Goal: Information Seeking & Learning: Learn about a topic

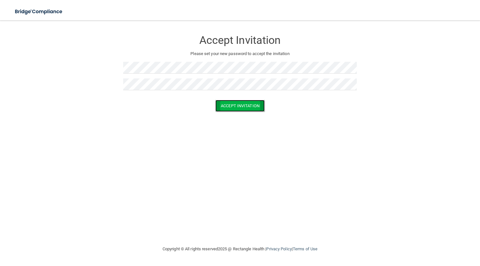
click at [237, 106] on button "Accept Invitation" at bounding box center [239, 106] width 49 height 12
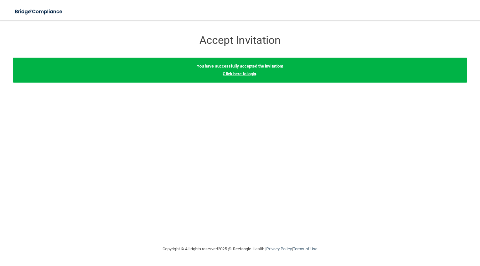
click at [252, 74] on link "Click here to login" at bounding box center [239, 73] width 33 height 5
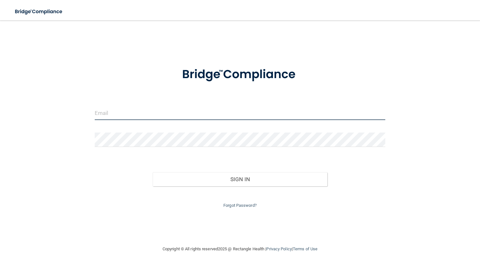
click at [120, 116] on input "email" at bounding box center [240, 113] width 291 height 14
type input "[EMAIL_ADDRESS][DOMAIN_NAME]"
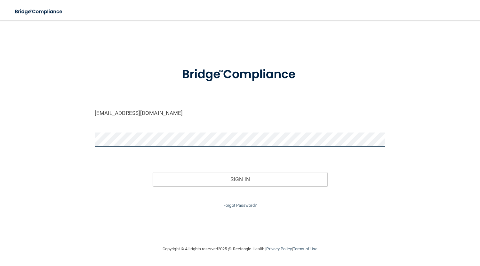
click at [153, 172] on button "Sign In" at bounding box center [240, 179] width 174 height 14
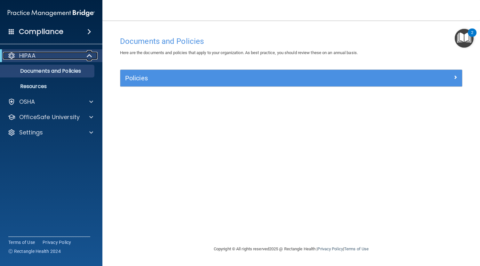
click at [93, 55] on div at bounding box center [90, 56] width 16 height 8
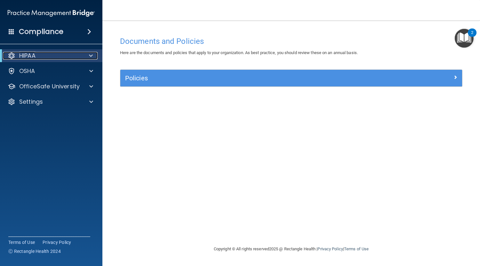
click at [93, 55] on div at bounding box center [90, 56] width 16 height 8
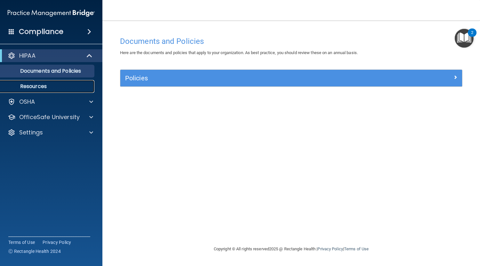
click at [62, 85] on p "Resources" at bounding box center [47, 86] width 87 height 6
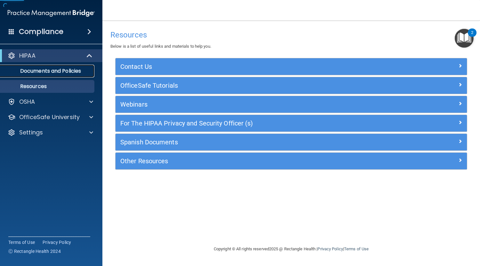
click at [64, 73] on p "Documents and Policies" at bounding box center [47, 71] width 87 height 6
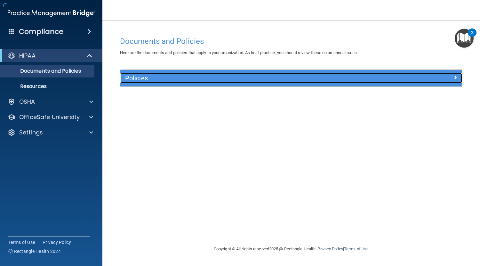
click at [224, 74] on div "Policies" at bounding box center [248, 78] width 256 height 10
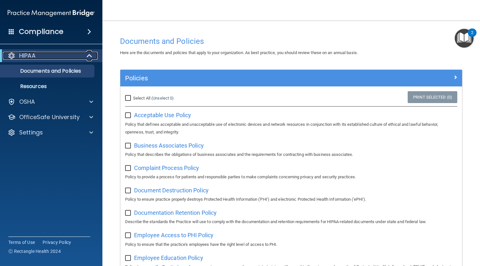
click at [30, 56] on p "HIPAA" at bounding box center [27, 56] width 16 height 8
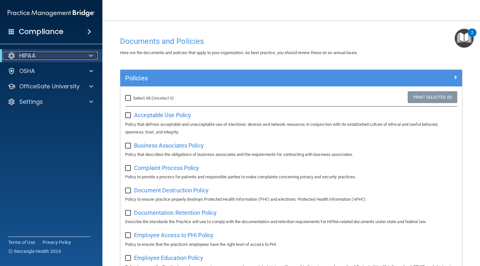
click at [32, 58] on p "HIPAA" at bounding box center [27, 56] width 16 height 8
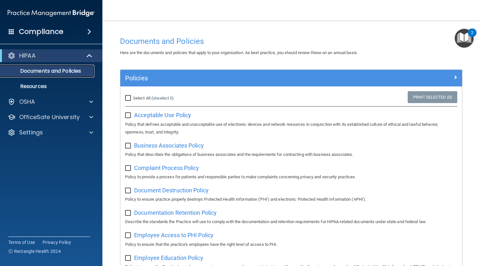
click at [43, 70] on p "Documents and Policies" at bounding box center [47, 71] width 87 height 6
click at [466, 38] on img "Open Resource Center, 2 new notifications" at bounding box center [464, 38] width 19 height 19
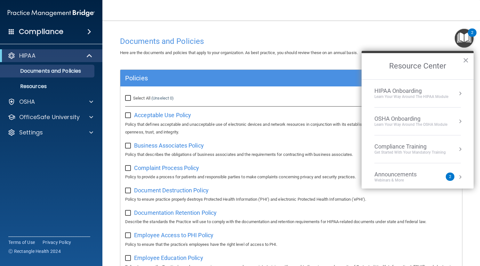
click at [448, 96] on div "Learn Your Way around the HIPAA module" at bounding box center [412, 96] width 74 height 5
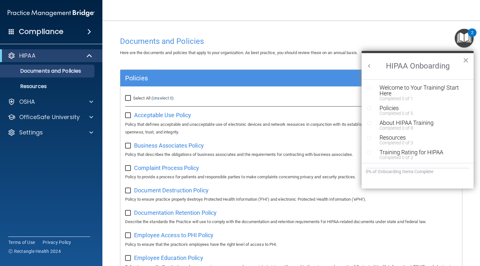
scroll to position [1, 0]
click at [61, 117] on p "OfficeSafe University" at bounding box center [49, 117] width 61 height 8
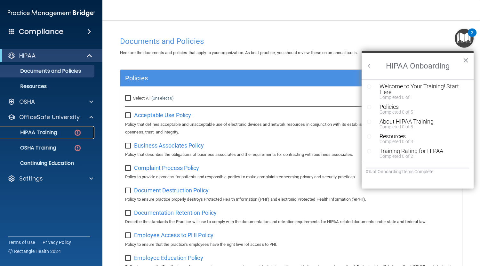
click at [68, 126] on link "HIPAA Training" at bounding box center [44, 132] width 101 height 13
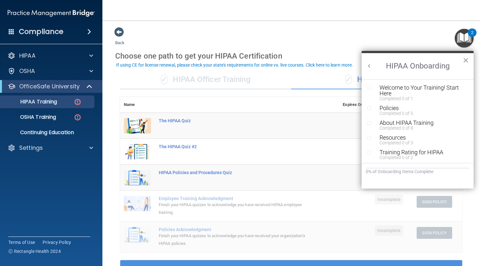
click at [468, 61] on button "×" at bounding box center [466, 60] width 6 height 10
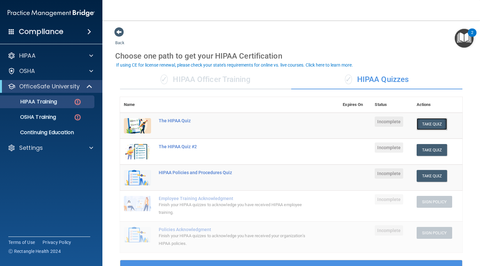
click at [429, 125] on button "Take Quiz" at bounding box center [432, 124] width 31 height 12
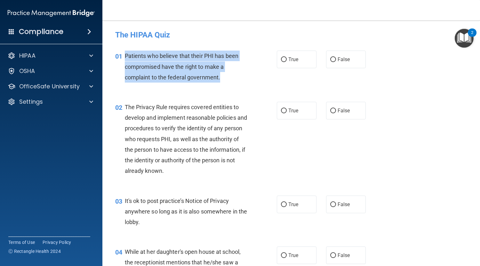
drag, startPoint x: 125, startPoint y: 55, endPoint x: 253, endPoint y: 80, distance: 130.4
click at [253, 80] on div "01 Patients who believe that their PHI has been compromised have the right to m…" at bounding box center [196, 68] width 181 height 35
copy span "Patients who believe that their PHI has been compromised have the right to make…"
click at [281, 62] on input "True" at bounding box center [284, 59] width 6 height 5
radio input "true"
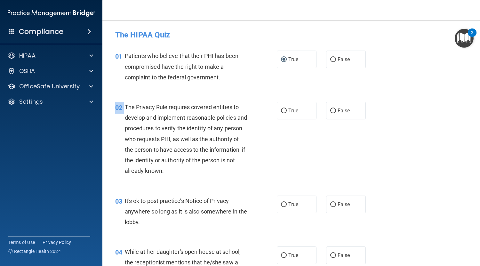
drag, startPoint x: 125, startPoint y: 106, endPoint x: 231, endPoint y: 188, distance: 133.6
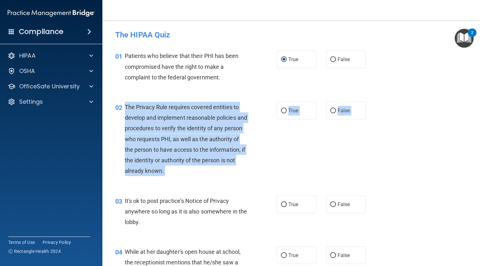
click at [125, 107] on span "The Privacy Rule requires covered entities to develop and implement reasonable …" at bounding box center [186, 139] width 123 height 70
drag, startPoint x: 125, startPoint y: 107, endPoint x: 208, endPoint y: 172, distance: 105.1
click at [208, 172] on div "The Privacy Rule requires covered entities to develop and implement reasonable …" at bounding box center [189, 139] width 128 height 75
click at [261, 106] on div "02 The Privacy Rule requires covered entities to develop and implement reasonab…" at bounding box center [196, 141] width 181 height 78
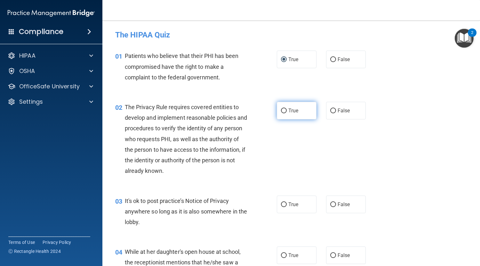
click at [285, 111] on label "True" at bounding box center [297, 111] width 40 height 18
click at [285, 111] on input "True" at bounding box center [284, 111] width 6 height 5
radio input "true"
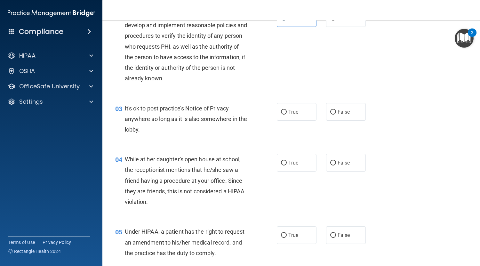
scroll to position [103, 0]
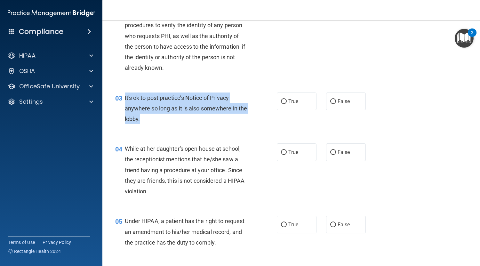
drag, startPoint x: 124, startPoint y: 96, endPoint x: 195, endPoint y: 125, distance: 76.8
click at [195, 125] on div "03 It's ok to post practice’s Notice of Privacy anywhere so long as it is also …" at bounding box center [196, 110] width 181 height 35
copy div "It's ok to post practice’s Notice of Privacy anywhere so long as it is also som…"
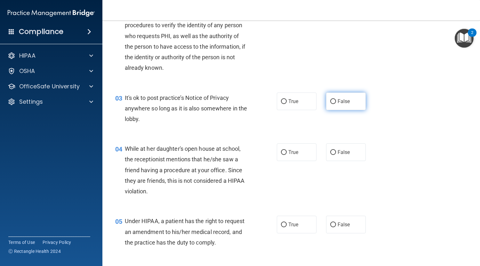
click at [333, 98] on label "False" at bounding box center [346, 102] width 40 height 18
click at [333, 99] on input "False" at bounding box center [333, 101] width 6 height 5
radio input "true"
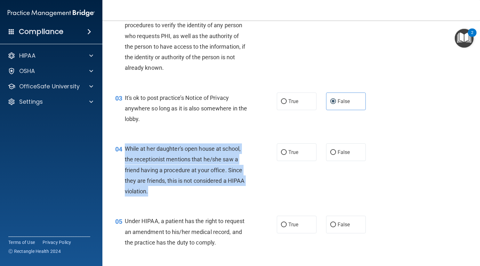
drag, startPoint x: 126, startPoint y: 149, endPoint x: 164, endPoint y: 190, distance: 56.4
click at [164, 190] on div "While at her daughter's open house at school, the receptionist mentions that he…" at bounding box center [189, 169] width 128 height 53
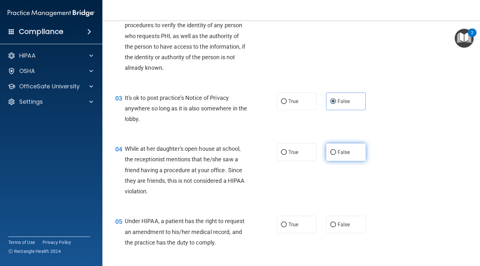
click at [351, 154] on label "False" at bounding box center [346, 152] width 40 height 18
click at [336, 154] on input "False" at bounding box center [333, 152] width 6 height 5
radio input "true"
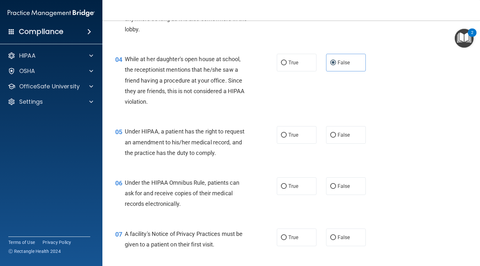
scroll to position [193, 0]
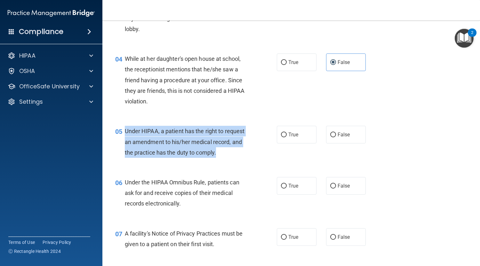
drag, startPoint x: 125, startPoint y: 132, endPoint x: 220, endPoint y: 159, distance: 98.6
click at [220, 159] on div "05 Under HIPAA, a patient has the right to request an amendment to his/her medi…" at bounding box center [196, 143] width 181 height 35
copy span "Under HIPAA, a patient has the right to request an amendment to his/her medical…"
click at [263, 127] on div "05 Under HIPAA, a patient has the right to request an amendment to his/her medi…" at bounding box center [196, 143] width 181 height 35
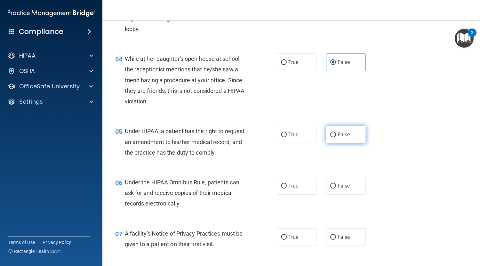
click at [343, 140] on label "False" at bounding box center [346, 135] width 40 height 18
click at [336, 137] on input "False" at bounding box center [333, 135] width 6 height 5
radio input "true"
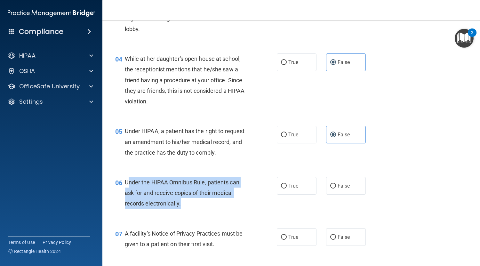
drag, startPoint x: 126, startPoint y: 181, endPoint x: 209, endPoint y: 210, distance: 87.7
click at [209, 210] on div "06 Under the HIPAA Omnibus Rule, patients can ask for and receive copies of the…" at bounding box center [196, 194] width 181 height 35
drag, startPoint x: 125, startPoint y: 183, endPoint x: 199, endPoint y: 207, distance: 78.2
click at [199, 207] on div "Under the HIPAA Omnibus Rule, patients can ask for and receive copies of their …" at bounding box center [189, 193] width 128 height 32
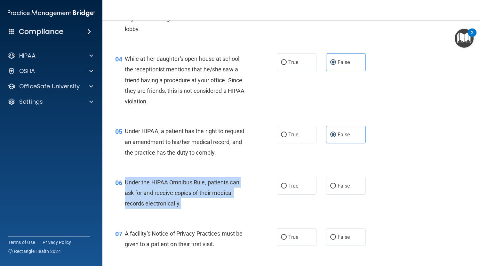
copy span "Under the HIPAA Omnibus Rule, patients can ask for and receive copies of their …"
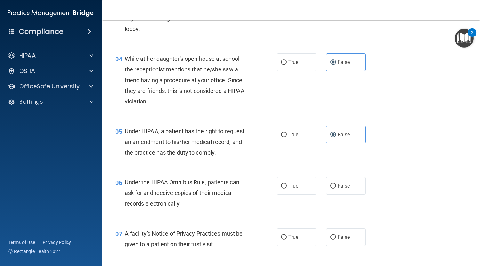
click at [214, 124] on div "05 Under HIPAA, a patient has the right to request an amendment to his/her medi…" at bounding box center [291, 143] width 362 height 51
click at [308, 183] on label "True" at bounding box center [297, 186] width 40 height 18
click at [287, 184] on input "True" at bounding box center [284, 186] width 6 height 5
radio input "true"
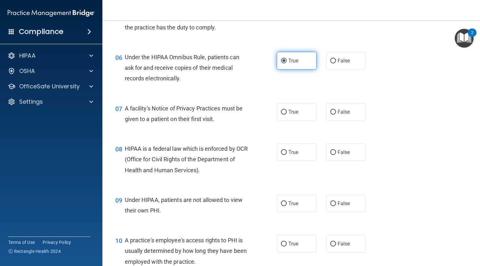
scroll to position [319, 0]
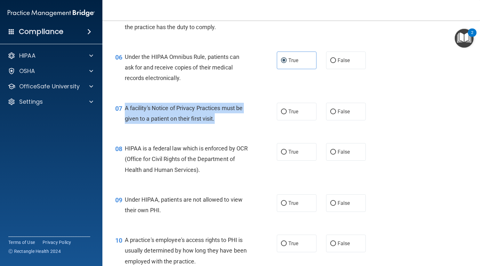
drag, startPoint x: 124, startPoint y: 107, endPoint x: 222, endPoint y: 122, distance: 98.9
click at [222, 122] on div "A facility's Notice of Privacy Practices must be given to a patient on their fi…" at bounding box center [189, 113] width 128 height 21
copy span "A facility's Notice of Privacy Practices must be given to a patient on their fi…"
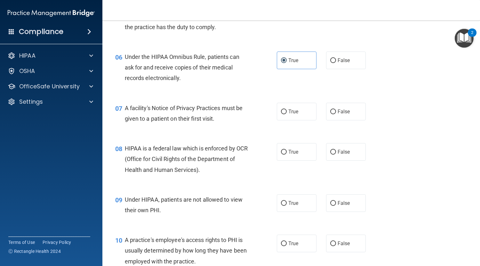
click at [235, 141] on div "08 HIPAA is a federal law which is enforced by OCR (Office for Civil Rights of …" at bounding box center [291, 160] width 362 height 51
click at [286, 110] on label "True" at bounding box center [297, 112] width 40 height 18
click at [286, 110] on input "True" at bounding box center [284, 111] width 6 height 5
radio input "true"
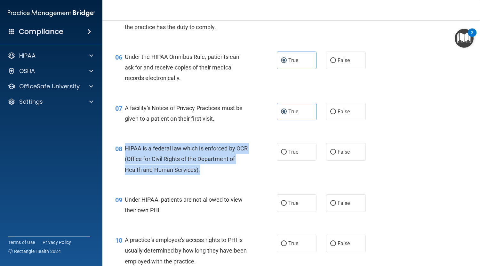
drag, startPoint x: 123, startPoint y: 148, endPoint x: 226, endPoint y: 167, distance: 104.9
click at [226, 167] on div "08 HIPAA is a federal law which is enforced by OCR (Office for Civil Rights of …" at bounding box center [196, 160] width 181 height 35
copy div "HIPAA is a federal law which is enforced by OCR (Office for Civil Rights of the…"
click at [259, 155] on div "08 HIPAA is a federal law which is enforced by OCR (Office for Civil Rights of …" at bounding box center [196, 160] width 181 height 35
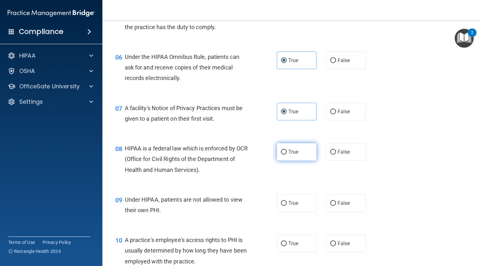
click at [290, 153] on span "True" at bounding box center [293, 152] width 10 height 6
click at [287, 153] on input "True" at bounding box center [284, 152] width 6 height 5
radio input "true"
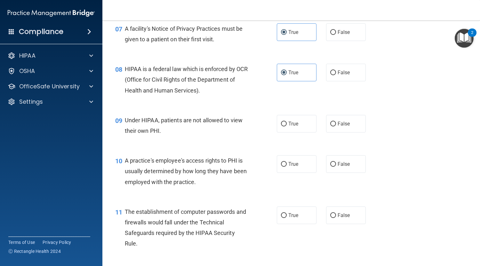
scroll to position [398, 0]
drag, startPoint x: 124, startPoint y: 119, endPoint x: 165, endPoint y: 140, distance: 46.2
click at [165, 140] on div "09 Under HIPAA, patients are not allowed to view their own PHI. True False" at bounding box center [291, 127] width 362 height 40
click at [179, 141] on div "09 Under HIPAA, patients are not allowed to view their own PHI. True False" at bounding box center [291, 127] width 362 height 40
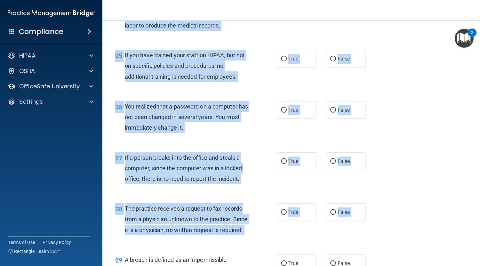
scroll to position [1543, 0]
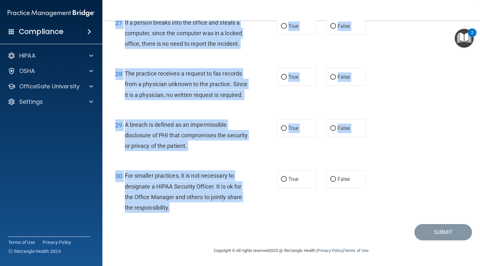
drag, startPoint x: 125, startPoint y: 118, endPoint x: 209, endPoint y: 212, distance: 126.1
copy div "Under HIPAA, patients are not allowed to view their own PHI. True False 10 A pr…"
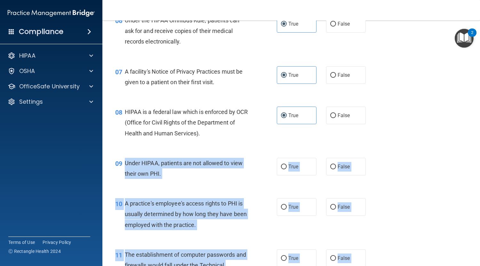
scroll to position [356, 0]
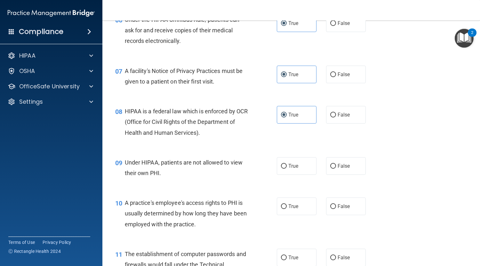
click at [220, 129] on div "HIPAA is a federal law which is enforced by OCR (Office for Civil Rights of the…" at bounding box center [189, 122] width 128 height 32
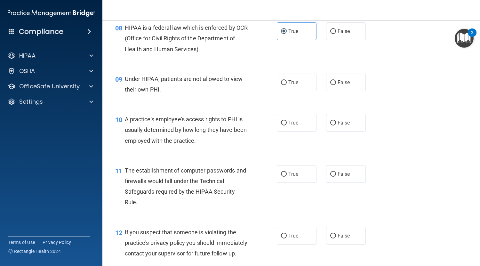
scroll to position [442, 0]
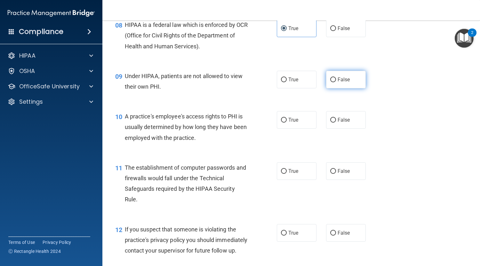
click at [333, 83] on label "False" at bounding box center [346, 80] width 40 height 18
click at [333, 82] on input "False" at bounding box center [333, 79] width 6 height 5
radio input "true"
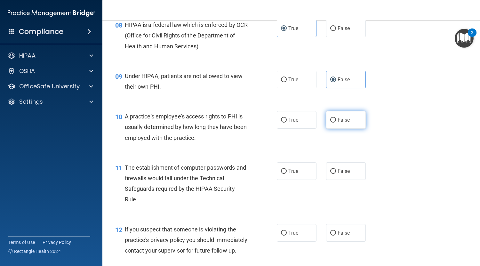
click at [338, 121] on span "False" at bounding box center [344, 120] width 12 height 6
click at [335, 121] on input "False" at bounding box center [333, 120] width 6 height 5
radio input "true"
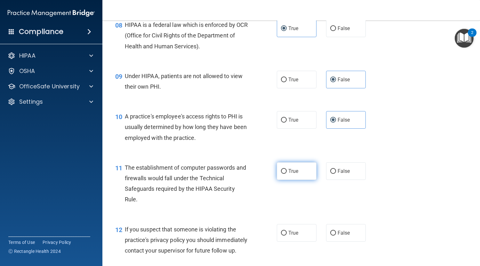
click at [297, 170] on label "True" at bounding box center [297, 171] width 40 height 18
click at [287, 170] on input "True" at bounding box center [284, 171] width 6 height 5
radio input "true"
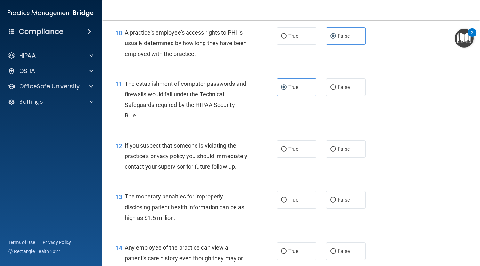
scroll to position [527, 0]
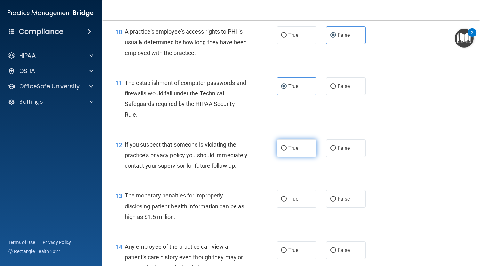
click at [295, 149] on span "True" at bounding box center [293, 148] width 10 height 6
click at [287, 149] on input "True" at bounding box center [284, 148] width 6 height 5
radio input "true"
click at [299, 208] on label "True" at bounding box center [297, 199] width 40 height 18
click at [287, 202] on input "True" at bounding box center [284, 199] width 6 height 5
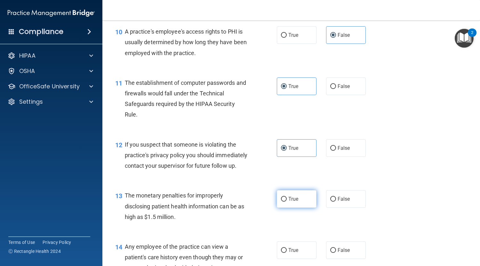
radio input "true"
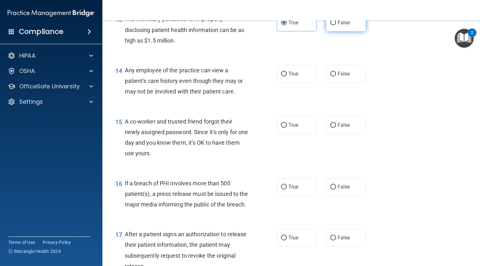
scroll to position [704, 0]
click at [343, 77] on span "False" at bounding box center [344, 73] width 12 height 6
click at [336, 76] on input "False" at bounding box center [333, 73] width 6 height 5
radio input "true"
click at [344, 128] on span "False" at bounding box center [344, 125] width 12 height 6
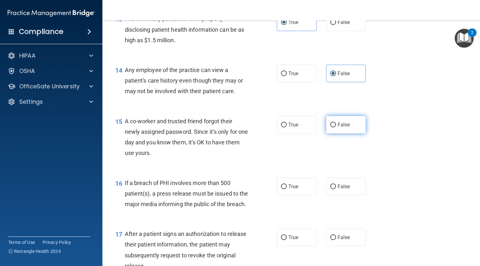
click at [336, 127] on input "False" at bounding box center [333, 125] width 6 height 5
radio input "true"
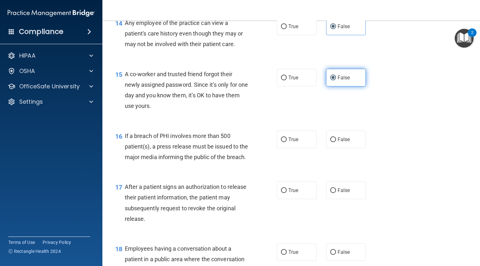
scroll to position [762, 0]
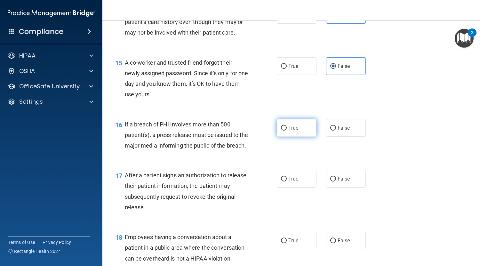
click at [307, 137] on label "True" at bounding box center [297, 128] width 40 height 18
click at [287, 131] on input "True" at bounding box center [284, 128] width 6 height 5
radio input "true"
click at [297, 188] on label "True" at bounding box center [297, 179] width 40 height 18
click at [287, 182] on input "True" at bounding box center [284, 179] width 6 height 5
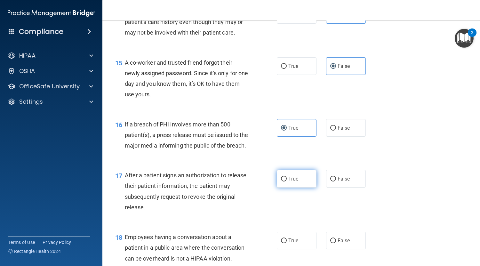
radio input "true"
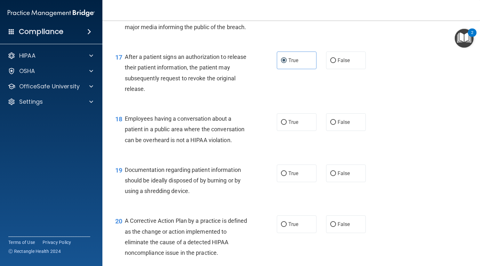
scroll to position [881, 0]
click at [344, 125] on span "False" at bounding box center [344, 122] width 12 height 6
click at [336, 125] on input "False" at bounding box center [333, 122] width 6 height 5
radio input "true"
drag, startPoint x: 301, startPoint y: 183, endPoint x: 296, endPoint y: 205, distance: 22.2
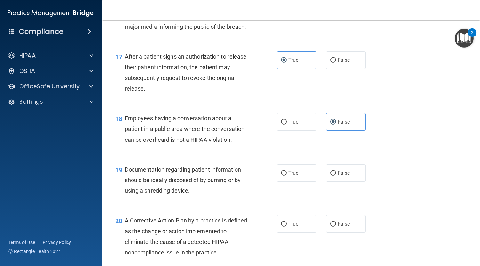
click at [296, 205] on div "19 Documentation regarding patient information should be ideally disposed of by…" at bounding box center [291, 181] width 362 height 51
click at [299, 182] on label "True" at bounding box center [297, 173] width 40 height 18
click at [287, 176] on input "True" at bounding box center [284, 173] width 6 height 5
radio input "true"
drag, startPoint x: 293, startPoint y: 246, endPoint x: 290, endPoint y: 244, distance: 3.6
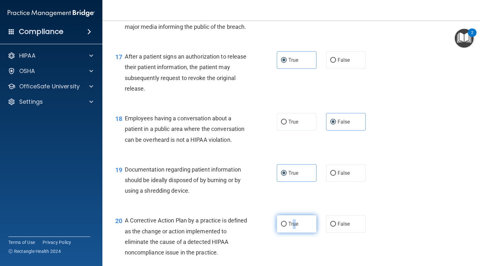
click at [290, 227] on span "True" at bounding box center [293, 224] width 10 height 6
click at [283, 233] on label "True" at bounding box center [297, 224] width 40 height 18
click at [283, 227] on input "True" at bounding box center [284, 224] width 6 height 5
radio input "true"
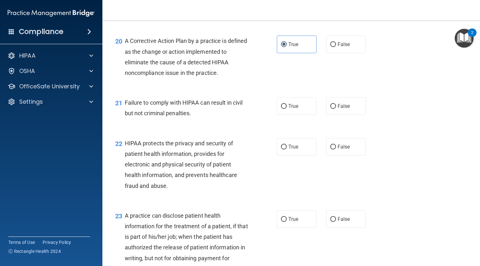
scroll to position [1061, 0]
click at [343, 114] on label "False" at bounding box center [346, 106] width 40 height 18
click at [336, 108] on input "False" at bounding box center [333, 105] width 6 height 5
radio input "true"
click at [285, 155] on label "True" at bounding box center [297, 146] width 40 height 18
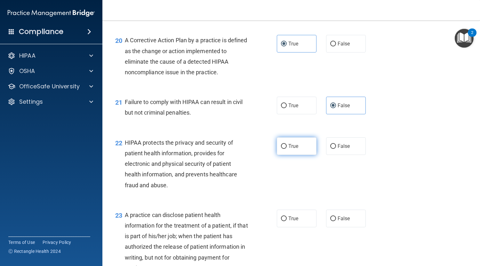
click at [285, 149] on input "True" at bounding box center [284, 146] width 6 height 5
radio input "true"
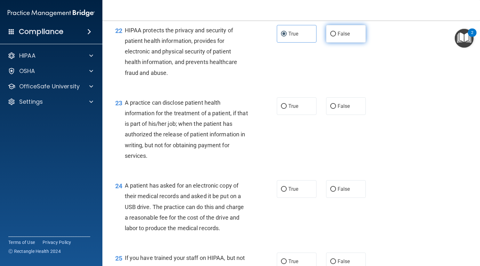
scroll to position [1174, 0]
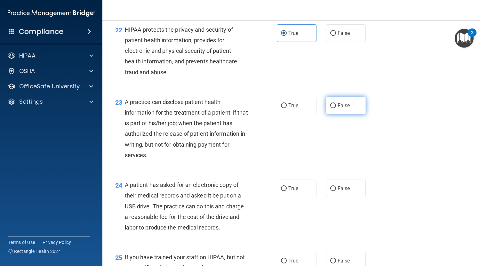
click at [338, 109] on span "False" at bounding box center [344, 105] width 12 height 6
click at [336, 108] on input "False" at bounding box center [333, 105] width 6 height 5
radio input "true"
click at [286, 197] on label "True" at bounding box center [297, 189] width 40 height 18
click at [286, 191] on input "True" at bounding box center [284, 188] width 6 height 5
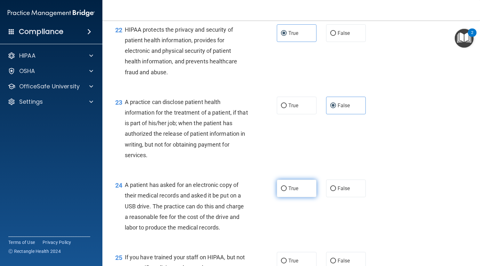
radio input "true"
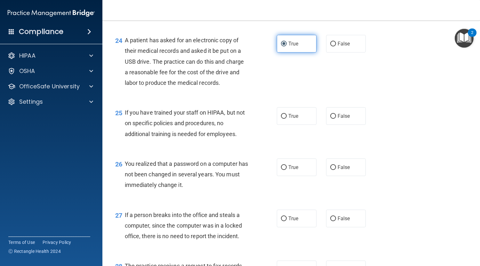
scroll to position [1320, 0]
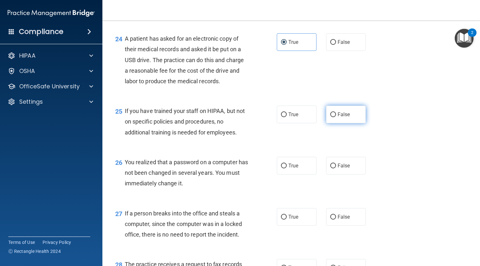
click at [352, 123] on label "False" at bounding box center [346, 115] width 40 height 18
click at [336, 117] on input "False" at bounding box center [333, 114] width 6 height 5
radio input "true"
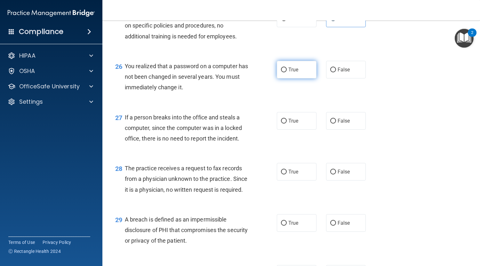
click at [292, 73] on span "True" at bounding box center [293, 70] width 10 height 6
click at [287, 72] on input "True" at bounding box center [284, 70] width 6 height 5
radio input "true"
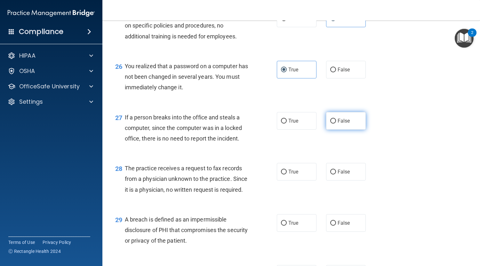
click at [338, 124] on span "False" at bounding box center [344, 121] width 12 height 6
click at [336, 124] on input "False" at bounding box center [333, 121] width 6 height 5
radio input "true"
click at [340, 175] on span "False" at bounding box center [344, 172] width 12 height 6
click at [336, 174] on input "False" at bounding box center [333, 172] width 6 height 5
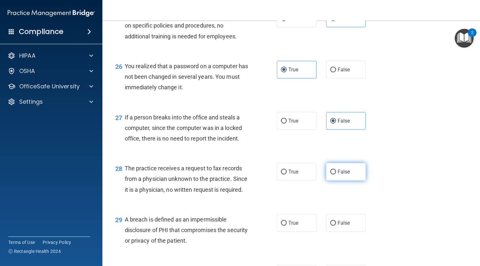
radio input "true"
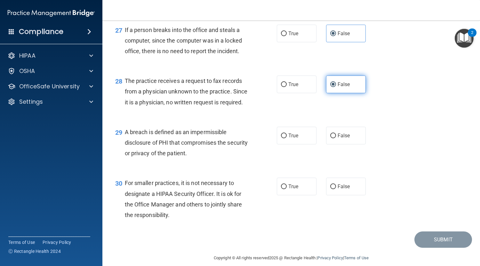
scroll to position [1543, 0]
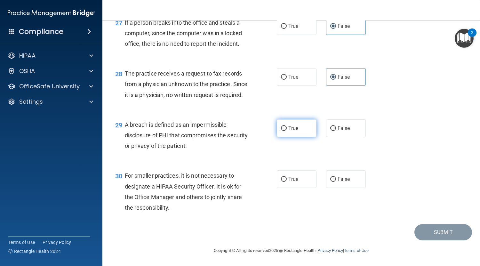
click at [301, 125] on label "True" at bounding box center [297, 128] width 40 height 18
click at [287, 126] on input "True" at bounding box center [284, 128] width 6 height 5
radio input "true"
click at [342, 182] on label "False" at bounding box center [346, 179] width 40 height 18
click at [336, 182] on input "False" at bounding box center [333, 179] width 6 height 5
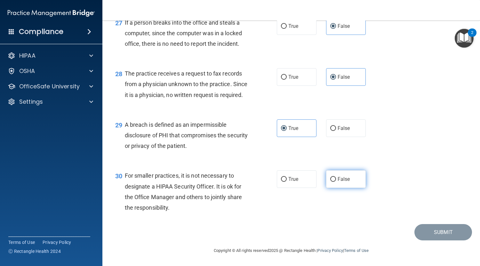
radio input "true"
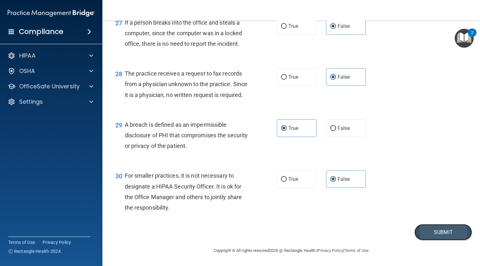
click at [436, 232] on button "Submit" at bounding box center [444, 232] width 58 height 16
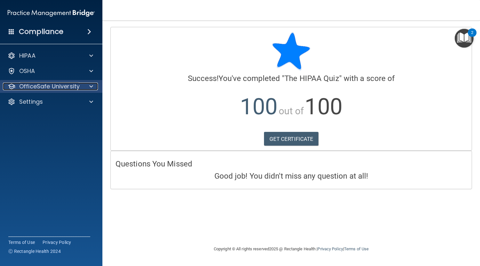
click at [86, 88] on div at bounding box center [90, 87] width 16 height 8
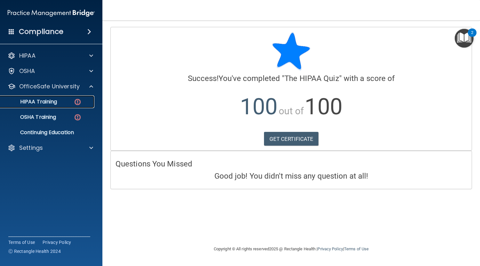
click at [60, 97] on link "HIPAA Training" at bounding box center [44, 101] width 101 height 13
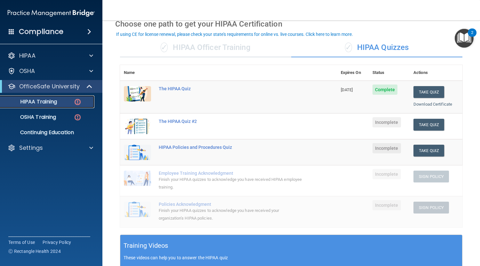
scroll to position [33, 0]
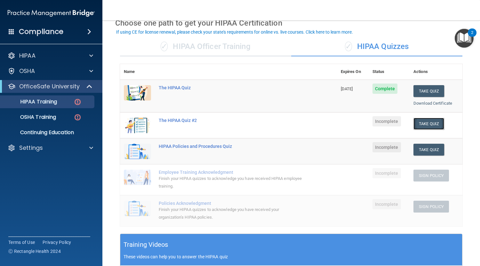
click at [422, 125] on button "Take Quiz" at bounding box center [429, 124] width 31 height 12
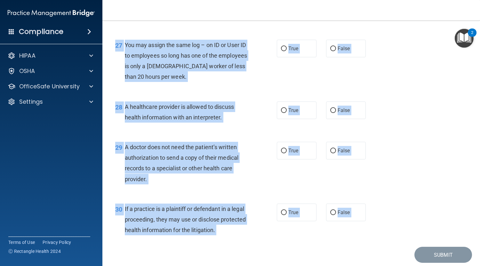
scroll to position [1522, 0]
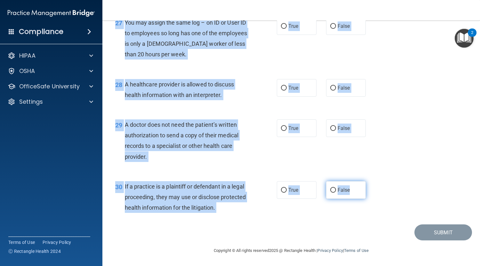
drag, startPoint x: 125, startPoint y: 55, endPoint x: 357, endPoint y: 195, distance: 270.3
copy div "A business associate agreement is required with organizations or persons where …"
click at [400, 129] on div "29 A doctor does not need the patient’s written authorization to send a copy of…" at bounding box center [291, 142] width 362 height 62
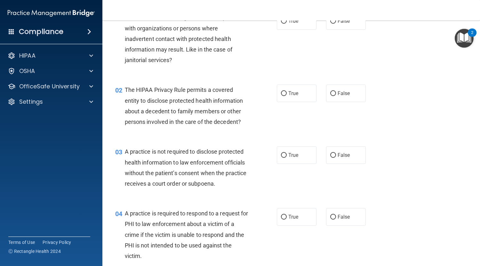
scroll to position [0, 0]
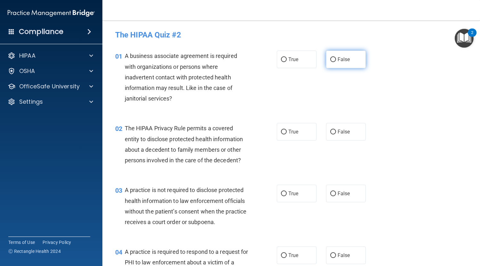
click at [339, 60] on span "False" at bounding box center [344, 59] width 12 height 6
click at [336, 60] on input "False" at bounding box center [333, 59] width 6 height 5
radio input "true"
click at [295, 127] on label "True" at bounding box center [297, 132] width 40 height 18
click at [287, 130] on input "True" at bounding box center [284, 132] width 6 height 5
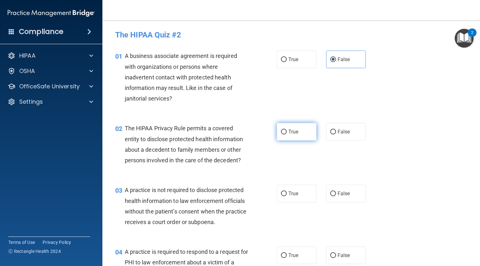
radio input "true"
drag, startPoint x: 375, startPoint y: 197, endPoint x: 366, endPoint y: 193, distance: 9.3
click at [366, 193] on div "03 A practice is not required to disclose protected health information to law e…" at bounding box center [291, 208] width 362 height 62
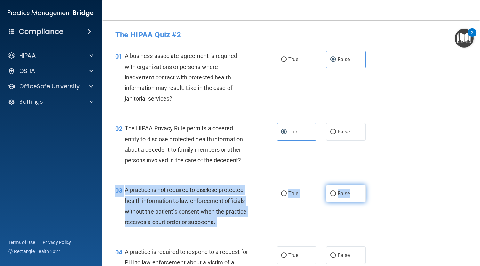
click at [354, 194] on label "False" at bounding box center [346, 194] width 40 height 18
click at [336, 194] on input "False" at bounding box center [333, 193] width 6 height 5
radio input "true"
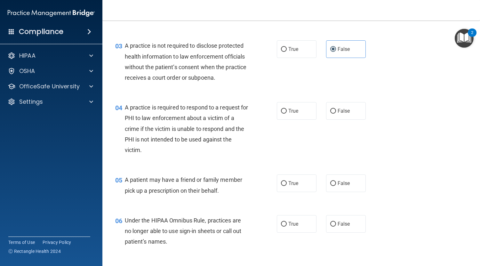
scroll to position [152, 0]
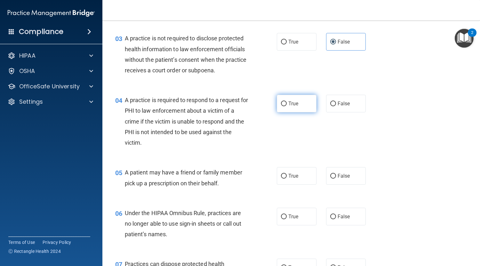
click at [287, 109] on label "True" at bounding box center [297, 104] width 40 height 18
click at [287, 106] on input "True" at bounding box center [284, 103] width 6 height 5
radio input "true"
click at [291, 173] on span "True" at bounding box center [293, 176] width 10 height 6
click at [287, 174] on input "True" at bounding box center [284, 176] width 6 height 5
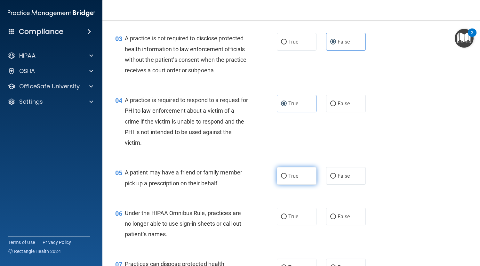
radio input "true"
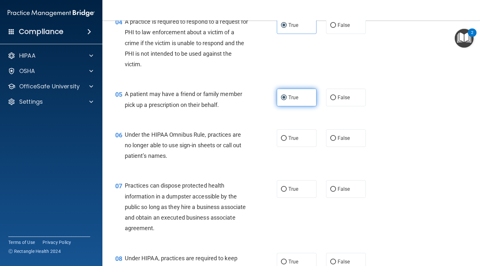
scroll to position [242, 0]
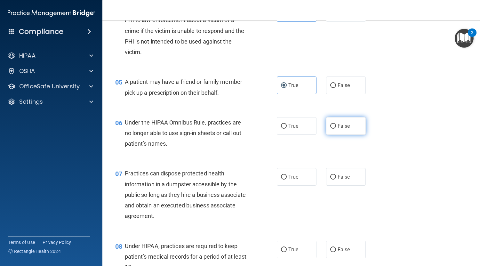
click at [348, 133] on label "False" at bounding box center [346, 126] width 40 height 18
click at [336, 129] on input "False" at bounding box center [333, 126] width 6 height 5
radio input "true"
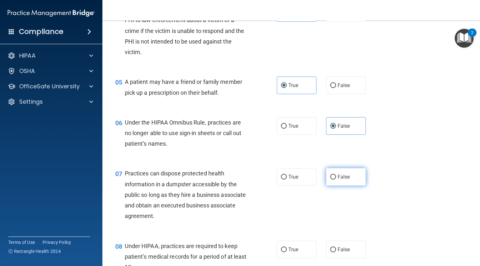
click at [344, 171] on label "False" at bounding box center [346, 177] width 40 height 18
click at [336, 175] on input "False" at bounding box center [333, 177] width 6 height 5
radio input "true"
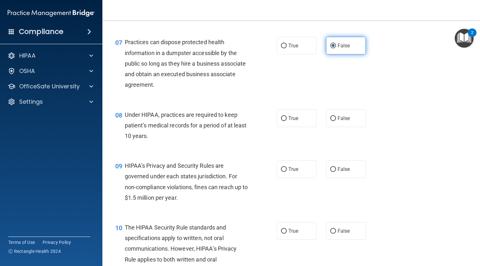
scroll to position [374, 0]
click at [338, 115] on span "False" at bounding box center [344, 118] width 12 height 6
click at [336, 116] on input "False" at bounding box center [333, 118] width 6 height 5
radio input "true"
click at [340, 167] on span "False" at bounding box center [344, 168] width 12 height 6
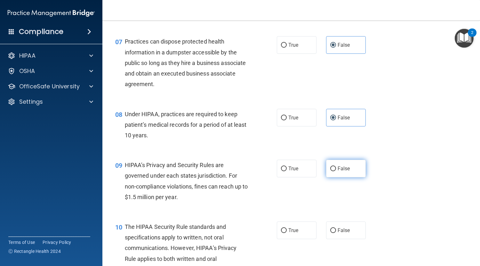
click at [336, 167] on input "False" at bounding box center [333, 168] width 6 height 5
radio input "true"
click at [342, 234] on label "False" at bounding box center [346, 231] width 40 height 18
click at [336, 233] on input "False" at bounding box center [333, 230] width 6 height 5
radio input "true"
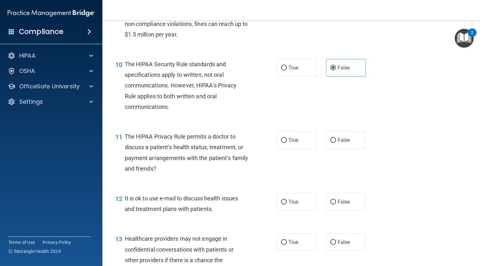
scroll to position [544, 0]
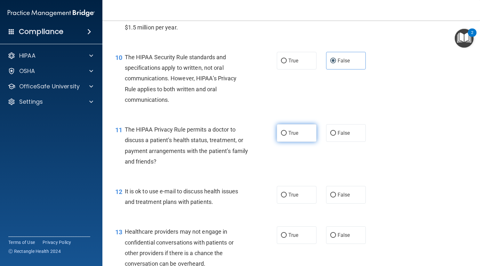
click at [296, 134] on label "True" at bounding box center [297, 133] width 40 height 18
click at [287, 134] on input "True" at bounding box center [284, 133] width 6 height 5
radio input "true"
click at [294, 199] on label "True" at bounding box center [297, 195] width 40 height 18
click at [287, 198] on input "True" at bounding box center [284, 195] width 6 height 5
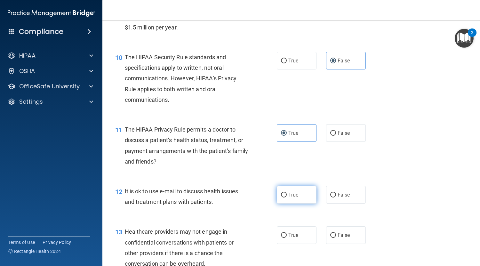
radio input "true"
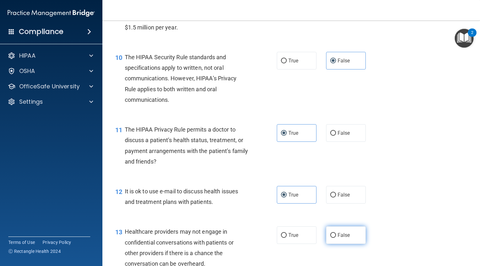
click at [343, 240] on label "False" at bounding box center [346, 235] width 40 height 18
click at [336, 238] on input "False" at bounding box center [333, 235] width 6 height 5
radio input "true"
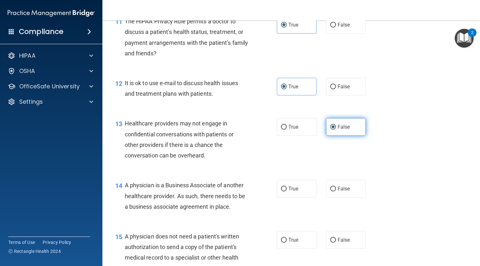
scroll to position [694, 0]
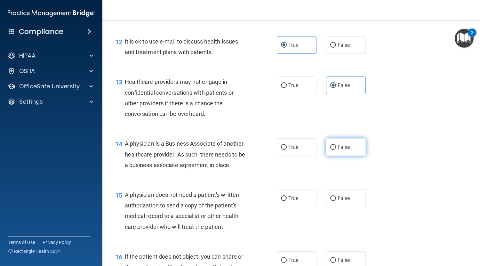
click at [346, 152] on label "False" at bounding box center [346, 147] width 40 height 18
click at [336, 150] on input "False" at bounding box center [333, 147] width 6 height 5
radio input "true"
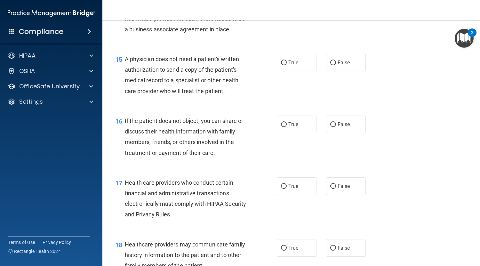
scroll to position [833, 0]
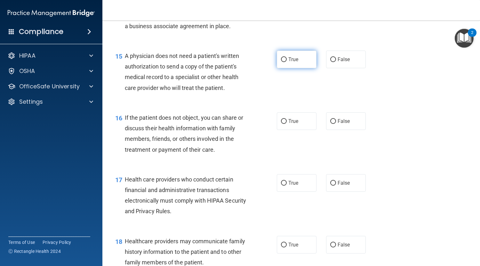
click at [288, 60] on span "True" at bounding box center [293, 59] width 10 height 6
click at [286, 60] on input "True" at bounding box center [284, 59] width 6 height 5
radio input "true"
click at [289, 119] on span "True" at bounding box center [293, 121] width 10 height 6
click at [287, 119] on input "True" at bounding box center [284, 121] width 6 height 5
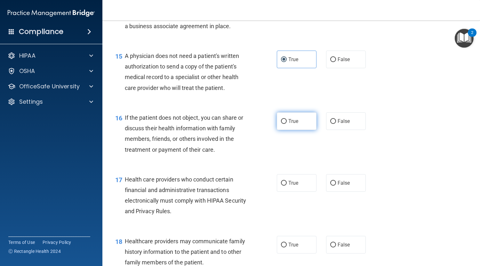
radio input "true"
click at [297, 185] on label "True" at bounding box center [297, 183] width 40 height 18
click at [287, 185] on input "True" at bounding box center [284, 183] width 6 height 5
radio input "true"
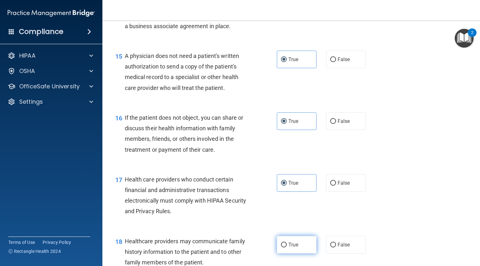
click at [289, 238] on label "True" at bounding box center [297, 245] width 40 height 18
click at [287, 243] on input "True" at bounding box center [284, 245] width 6 height 5
radio input "true"
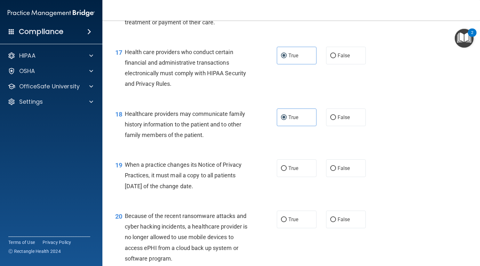
scroll to position [962, 0]
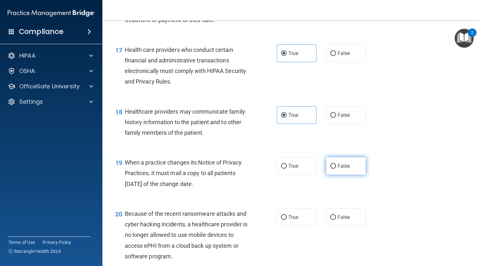
click at [341, 166] on span "False" at bounding box center [344, 166] width 12 height 6
click at [336, 166] on input "False" at bounding box center [333, 166] width 6 height 5
radio input "true"
click at [348, 217] on label "False" at bounding box center [346, 217] width 40 height 18
click at [336, 217] on input "False" at bounding box center [333, 217] width 6 height 5
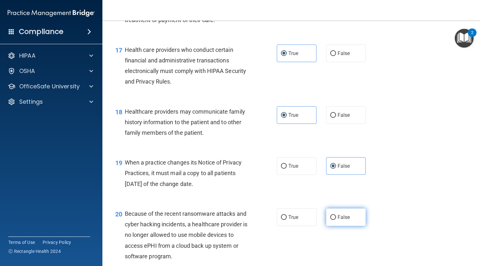
radio input "true"
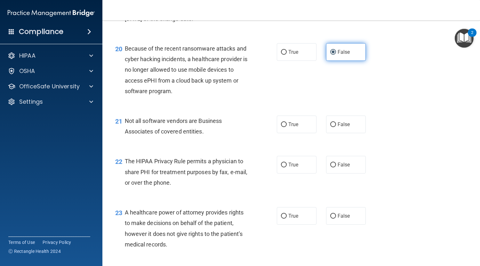
scroll to position [1128, 0]
click at [291, 121] on span "True" at bounding box center [293, 124] width 10 height 6
click at [287, 122] on input "True" at bounding box center [284, 124] width 6 height 5
radio input "true"
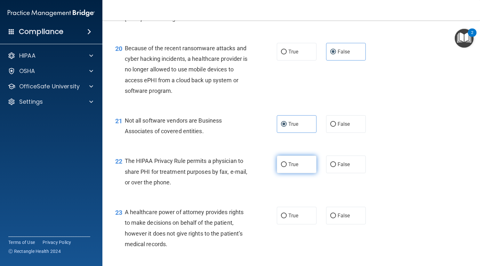
click at [297, 165] on label "True" at bounding box center [297, 165] width 40 height 18
click at [287, 165] on input "True" at bounding box center [284, 164] width 6 height 5
radio input "true"
click at [345, 208] on label "False" at bounding box center [346, 216] width 40 height 18
click at [336, 214] on input "False" at bounding box center [333, 216] width 6 height 5
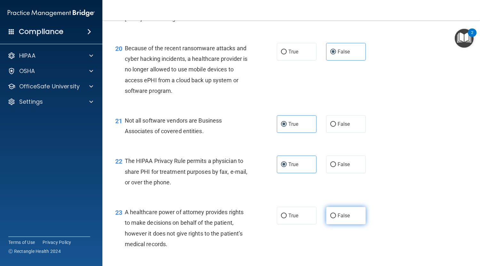
radio input "true"
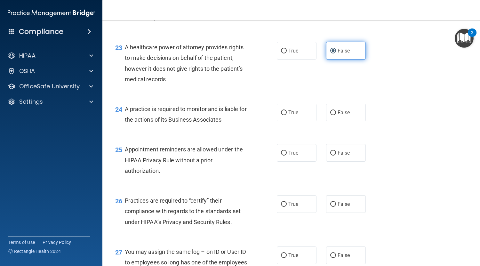
scroll to position [1293, 0]
click at [297, 113] on label "True" at bounding box center [297, 112] width 40 height 18
click at [287, 113] on input "True" at bounding box center [284, 112] width 6 height 5
radio input "true"
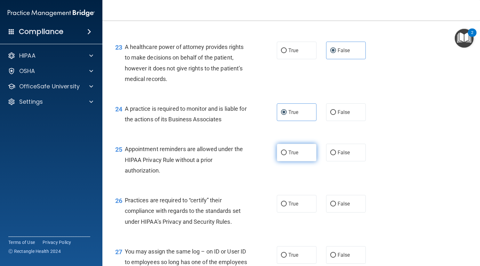
click at [297, 150] on label "True" at bounding box center [297, 153] width 40 height 18
click at [287, 150] on input "True" at bounding box center [284, 152] width 6 height 5
radio input "true"
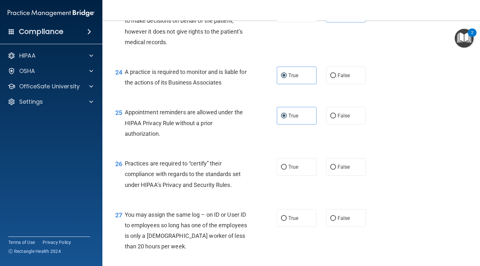
scroll to position [1330, 0]
click at [341, 171] on label "False" at bounding box center [346, 167] width 40 height 18
click at [336, 170] on input "False" at bounding box center [333, 167] width 6 height 5
radio input "true"
click at [346, 221] on span "False" at bounding box center [344, 218] width 12 height 6
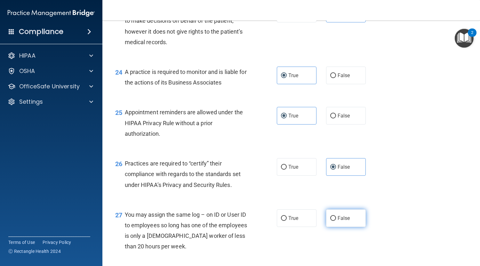
click at [336, 221] on input "False" at bounding box center [333, 218] width 6 height 5
radio input "true"
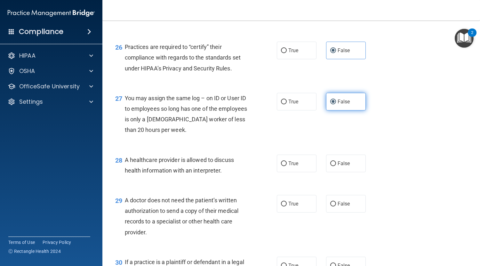
scroll to position [1522, 0]
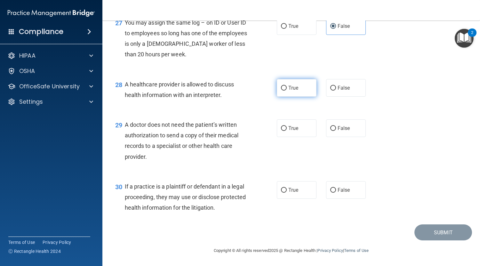
click at [305, 90] on label "True" at bounding box center [297, 88] width 40 height 18
click at [287, 90] on input "True" at bounding box center [284, 88] width 6 height 5
radio input "true"
click at [298, 124] on label "True" at bounding box center [297, 128] width 40 height 18
click at [287, 126] on input "True" at bounding box center [284, 128] width 6 height 5
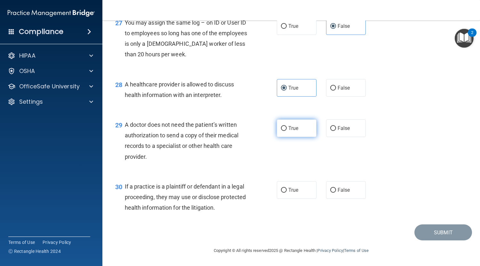
radio input "true"
click at [297, 178] on div "30 If a practice is a plaintiff or defendant in a legal proceeding, they may us…" at bounding box center [291, 198] width 362 height 51
click at [291, 190] on span "True" at bounding box center [293, 190] width 10 height 6
click at [287, 190] on input "True" at bounding box center [284, 190] width 6 height 5
radio input "true"
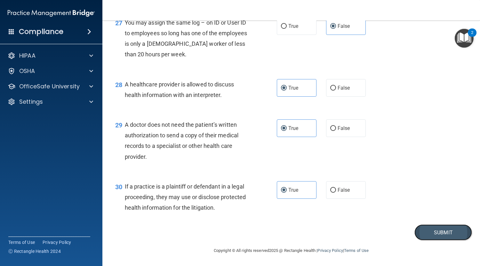
click at [433, 235] on button "Submit" at bounding box center [444, 232] width 58 height 16
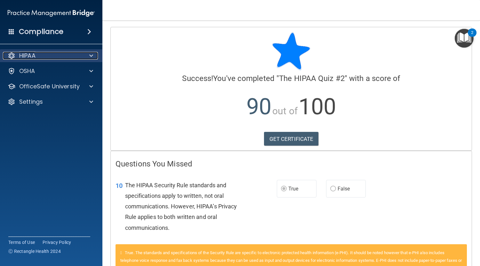
click at [91, 56] on span at bounding box center [91, 56] width 4 height 8
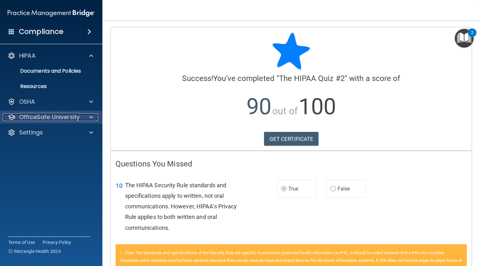
click at [82, 119] on div at bounding box center [90, 117] width 16 height 8
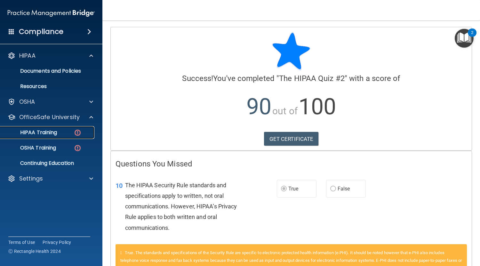
click at [85, 133] on div "HIPAA Training" at bounding box center [47, 132] width 87 height 6
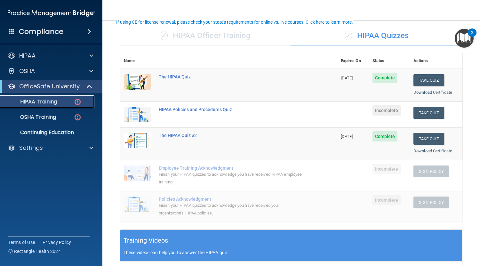
scroll to position [44, 0]
click at [426, 112] on button "Take Quiz" at bounding box center [429, 113] width 31 height 12
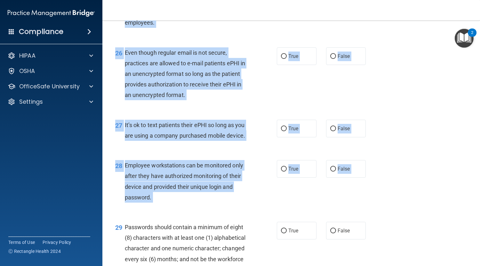
scroll to position [1671, 0]
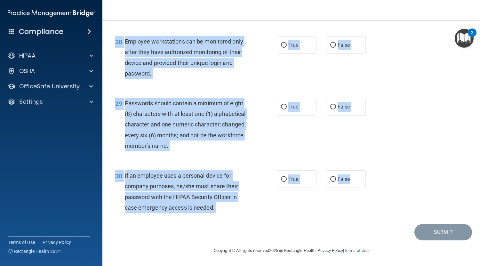
drag, startPoint x: 125, startPoint y: 55, endPoint x: 363, endPoint y: 185, distance: 271.9
copy div "It is ok to share your password with a co-worker in case immediate access of a …"
click at [289, 81] on div "28 Employee workstations can be monitored only after they have authorized monit…" at bounding box center [291, 59] width 362 height 62
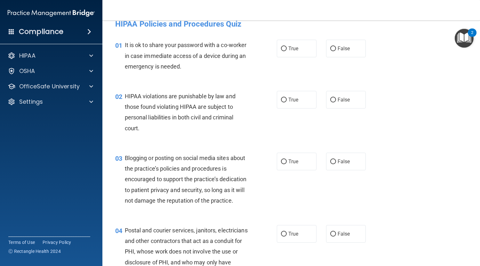
scroll to position [0, 0]
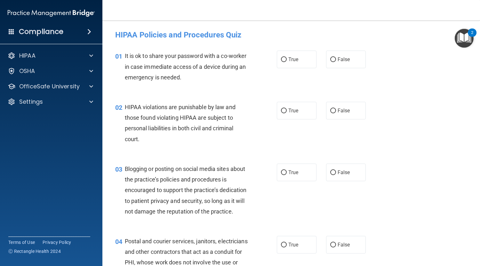
click at [335, 69] on div "01 It is ok to share your password with a co-worker in case immediate access of…" at bounding box center [291, 68] width 362 height 51
click at [335, 54] on label "False" at bounding box center [346, 60] width 40 height 18
click at [335, 57] on input "False" at bounding box center [333, 59] width 6 height 5
radio input "true"
click at [303, 107] on label "True" at bounding box center [297, 111] width 40 height 18
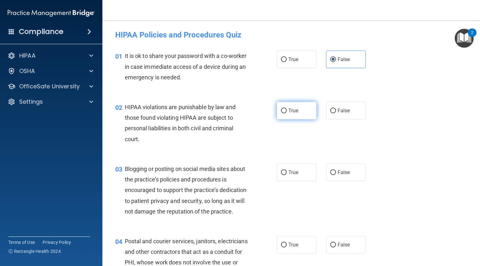
click at [287, 109] on input "True" at bounding box center [284, 111] width 6 height 5
radio input "true"
click at [342, 179] on label "False" at bounding box center [346, 173] width 40 height 18
click at [336, 175] on input "False" at bounding box center [333, 172] width 6 height 5
radio input "true"
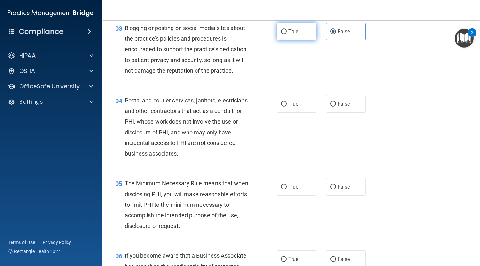
scroll to position [145, 0]
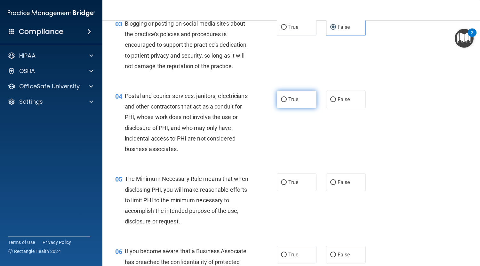
click at [293, 104] on label "True" at bounding box center [297, 100] width 40 height 18
click at [287, 102] on input "True" at bounding box center [284, 99] width 6 height 5
radio input "true"
click at [293, 191] on label "True" at bounding box center [297, 182] width 40 height 18
click at [287, 185] on input "True" at bounding box center [284, 182] width 6 height 5
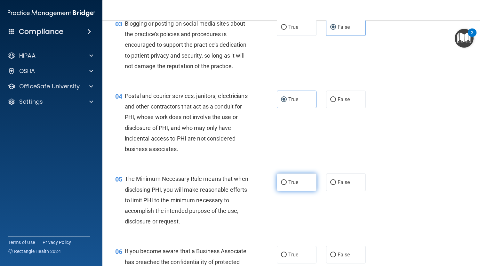
radio input "true"
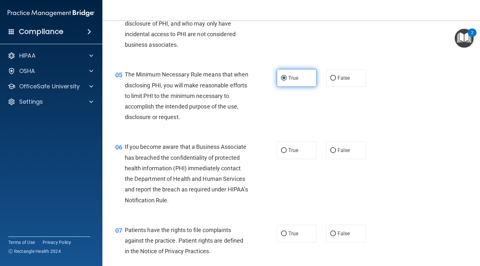
scroll to position [252, 0]
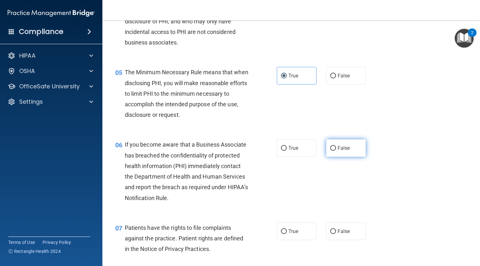
click at [338, 151] on span "False" at bounding box center [344, 148] width 12 height 6
click at [336, 151] on input "False" at bounding box center [333, 148] width 6 height 5
radio input "true"
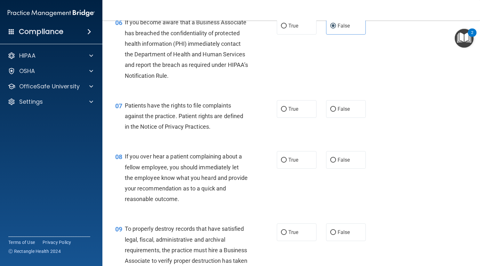
scroll to position [375, 0]
click at [296, 117] on label "True" at bounding box center [297, 109] width 40 height 18
click at [287, 111] on input "True" at bounding box center [284, 109] width 6 height 5
radio input "true"
click at [330, 162] on input "False" at bounding box center [333, 159] width 6 height 5
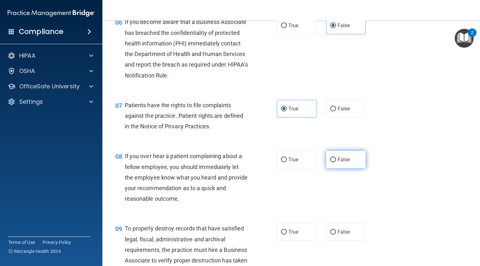
radio input "true"
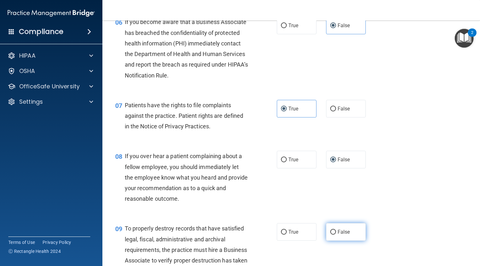
click at [338, 235] on span "False" at bounding box center [344, 232] width 12 height 6
click at [335, 235] on input "False" at bounding box center [333, 232] width 6 height 5
radio input "true"
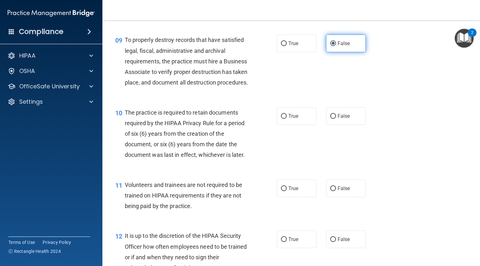
scroll to position [563, 0]
click at [294, 119] on span "True" at bounding box center [293, 116] width 10 height 6
click at [287, 118] on input "True" at bounding box center [284, 116] width 6 height 5
radio input "true"
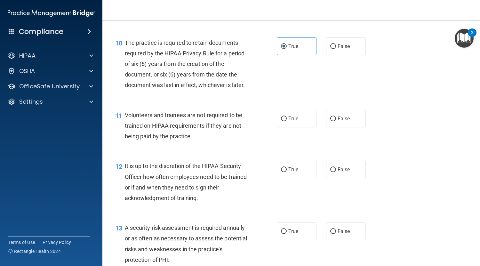
scroll to position [633, 0]
click at [339, 121] on span "False" at bounding box center [344, 118] width 12 height 6
click at [336, 121] on input "False" at bounding box center [333, 118] width 6 height 5
radio input "true"
click at [339, 178] on label "False" at bounding box center [346, 169] width 40 height 18
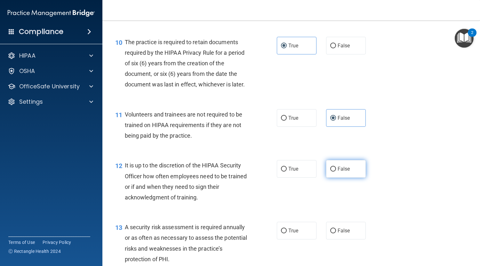
click at [336, 172] on input "False" at bounding box center [333, 169] width 6 height 5
radio input "true"
click at [302, 239] on label "True" at bounding box center [297, 231] width 40 height 18
click at [287, 233] on input "True" at bounding box center [284, 231] width 6 height 5
radio input "true"
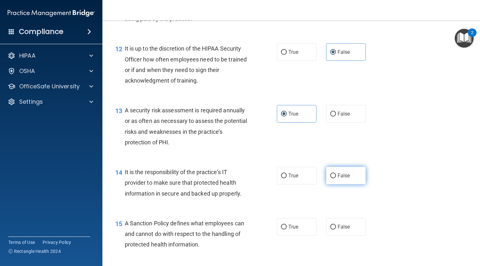
click at [339, 179] on span "False" at bounding box center [344, 176] width 12 height 6
click at [336, 178] on input "False" at bounding box center [333, 175] width 6 height 5
radio input "true"
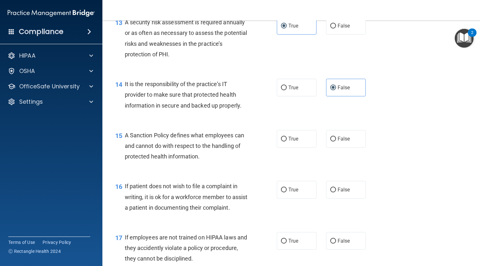
scroll to position [839, 0]
click at [307, 147] on label "True" at bounding box center [297, 139] width 40 height 18
click at [287, 141] on input "True" at bounding box center [284, 138] width 6 height 5
radio input "true"
click at [303, 198] on label "True" at bounding box center [297, 190] width 40 height 18
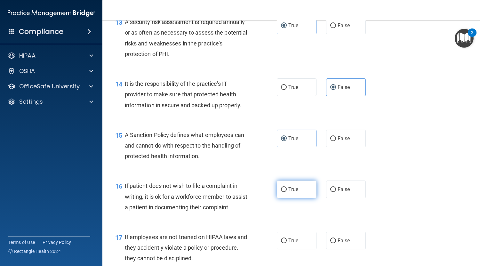
click at [287, 192] on input "True" at bounding box center [284, 189] width 6 height 5
radio input "true"
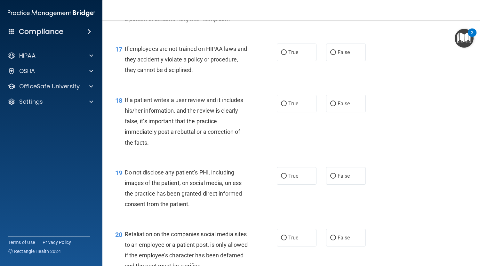
scroll to position [1027, 0]
click at [341, 61] on label "False" at bounding box center [346, 52] width 40 height 18
click at [336, 55] on input "False" at bounding box center [333, 52] width 6 height 5
radio input "true"
click at [338, 112] on label "False" at bounding box center [346, 103] width 40 height 18
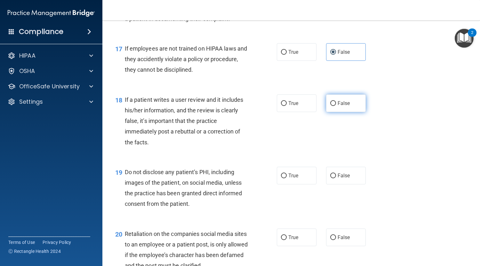
click at [336, 106] on input "False" at bounding box center [333, 103] width 6 height 5
radio input "true"
click at [291, 184] on label "True" at bounding box center [297, 176] width 40 height 18
click at [287, 178] on input "True" at bounding box center [284, 175] width 6 height 5
radio input "true"
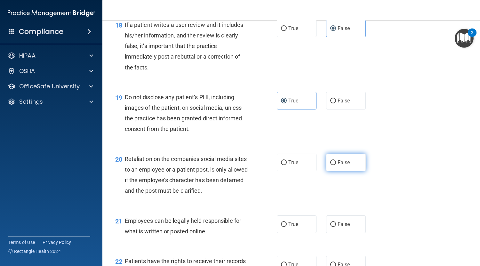
scroll to position [1102, 0]
click at [351, 171] on label "False" at bounding box center [346, 162] width 40 height 18
click at [336, 165] on input "False" at bounding box center [333, 162] width 6 height 5
radio input "true"
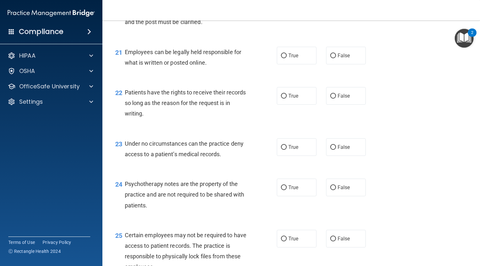
scroll to position [1271, 0]
click at [292, 64] on label "True" at bounding box center [297, 55] width 40 height 18
click at [287, 58] on input "True" at bounding box center [284, 55] width 6 height 5
radio input "true"
click at [335, 104] on label "False" at bounding box center [346, 96] width 40 height 18
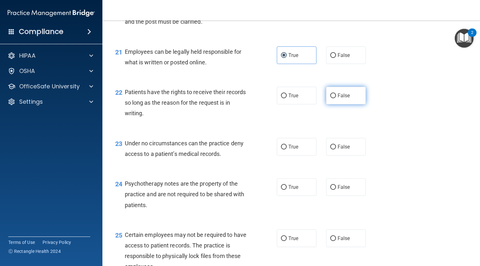
click at [335, 98] on input "False" at bounding box center [333, 95] width 6 height 5
radio input "true"
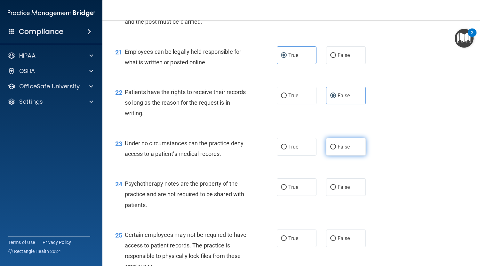
click at [339, 156] on label "False" at bounding box center [346, 147] width 40 height 18
click at [336, 149] on input "False" at bounding box center [333, 147] width 6 height 5
radio input "true"
click at [300, 196] on label "True" at bounding box center [297, 187] width 40 height 18
click at [287, 190] on input "True" at bounding box center [284, 187] width 6 height 5
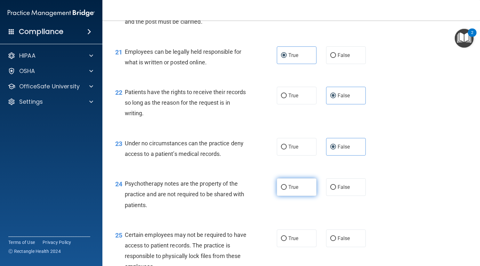
radio input "true"
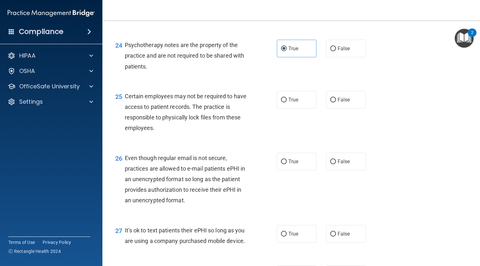
scroll to position [1410, 0]
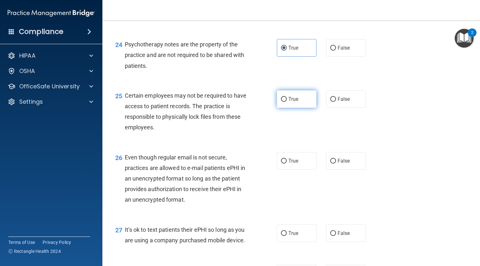
click at [294, 102] on span "True" at bounding box center [293, 99] width 10 height 6
click at [287, 102] on input "True" at bounding box center [284, 99] width 6 height 5
radio input "true"
click at [294, 170] on label "True" at bounding box center [297, 161] width 40 height 18
click at [287, 164] on input "True" at bounding box center [284, 161] width 6 height 5
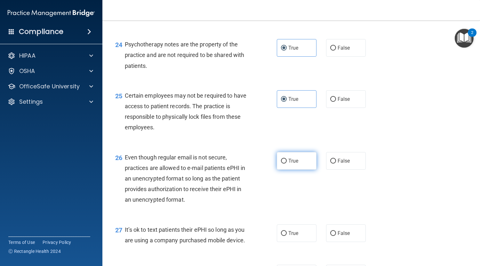
radio input "true"
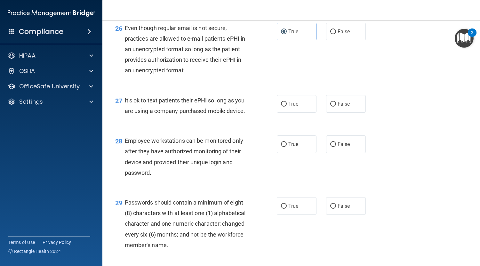
scroll to position [1540, 0]
click at [327, 112] on label "False" at bounding box center [346, 104] width 40 height 18
click at [330, 106] on input "False" at bounding box center [333, 103] width 6 height 5
radio input "true"
click at [336, 153] on label "False" at bounding box center [346, 144] width 40 height 18
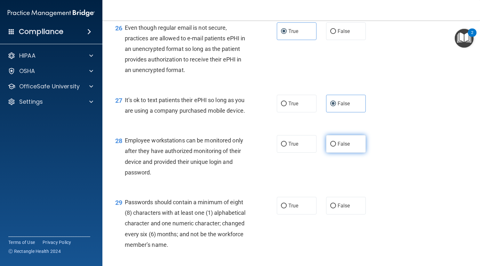
click at [336, 147] on input "False" at bounding box center [333, 144] width 6 height 5
radio input "true"
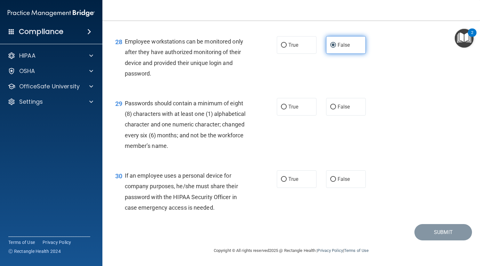
scroll to position [1665, 0]
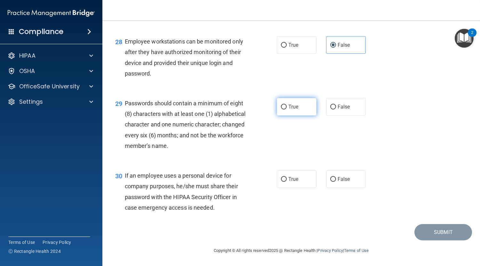
click at [301, 112] on label "True" at bounding box center [297, 107] width 40 height 18
click at [287, 109] on input "True" at bounding box center [284, 107] width 6 height 5
radio input "true"
click at [334, 183] on label "False" at bounding box center [346, 179] width 40 height 18
click at [334, 182] on input "False" at bounding box center [333, 179] width 6 height 5
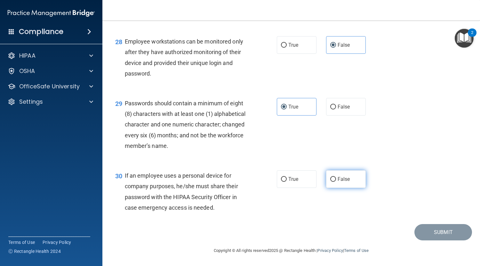
radio input "true"
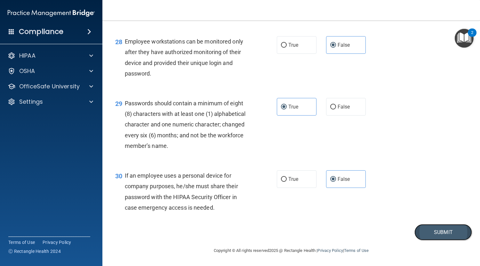
click at [431, 238] on button "Submit" at bounding box center [444, 232] width 58 height 16
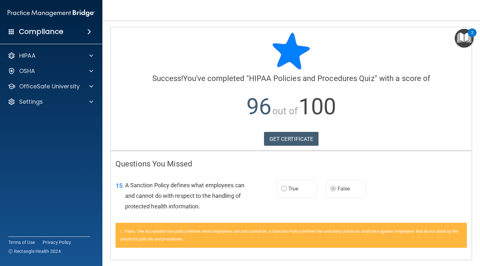
scroll to position [20, 0]
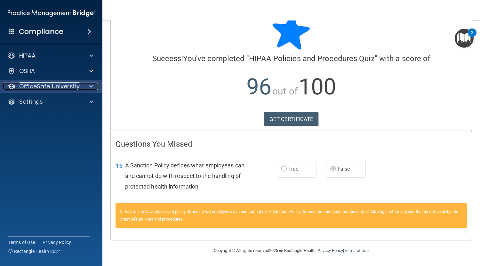
click at [81, 85] on div "OfficeSafe University" at bounding box center [42, 87] width 79 height 8
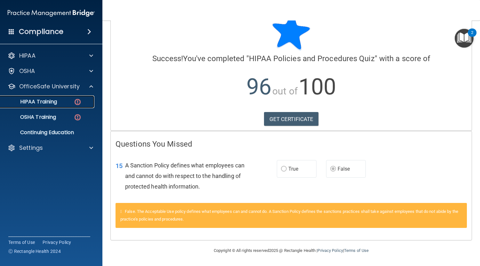
click at [78, 101] on img at bounding box center [78, 102] width 8 height 8
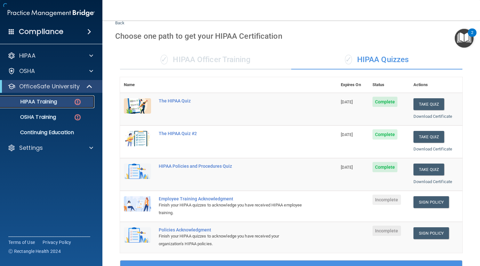
scroll to position [213, 0]
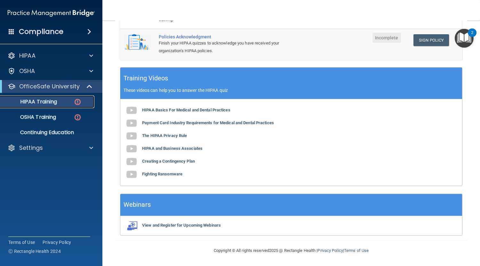
click at [44, 103] on p "HIPAA Training" at bounding box center [30, 102] width 53 height 6
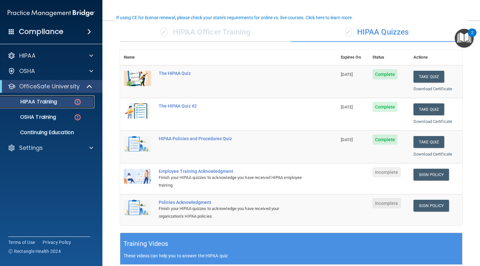
scroll to position [48, 0]
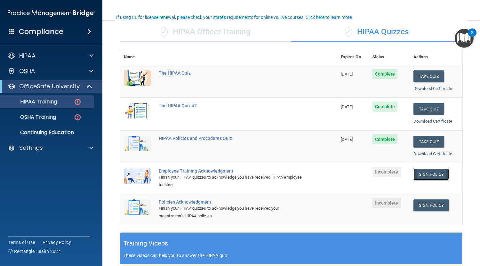
click at [425, 176] on link "Sign Policy" at bounding box center [432, 174] width 36 height 12
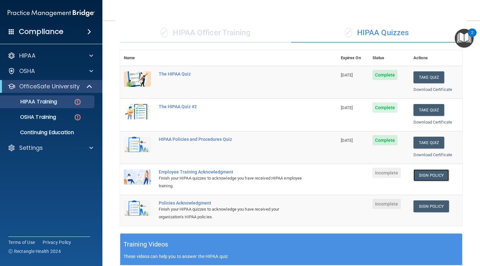
scroll to position [0, 0]
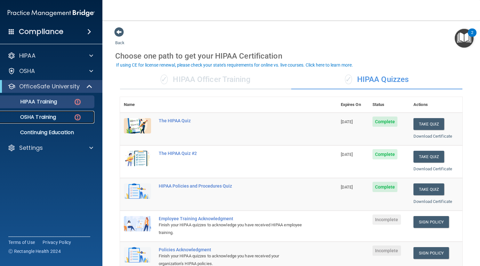
click at [59, 115] on div "OSHA Training" at bounding box center [47, 117] width 87 height 6
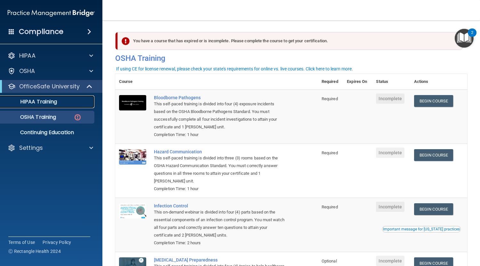
click at [64, 104] on div "HIPAA Training" at bounding box center [47, 102] width 87 height 6
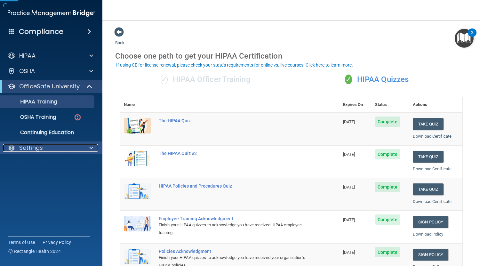
click at [65, 148] on div "Settings" at bounding box center [42, 148] width 79 height 8
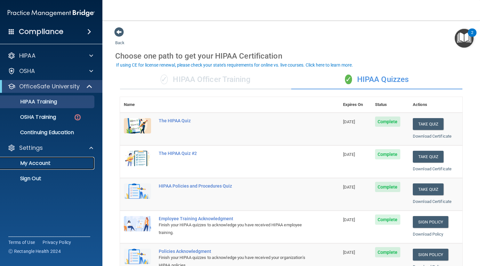
click at [39, 166] on p "My Account" at bounding box center [47, 163] width 87 height 6
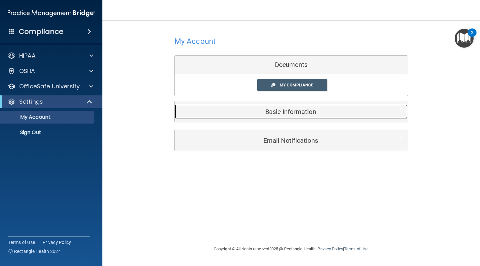
click at [294, 109] on h5 "Basic Information" at bounding box center [282, 111] width 204 height 7
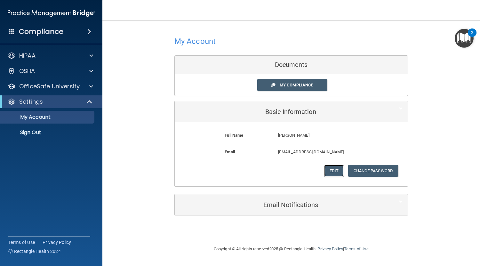
click at [336, 169] on button "Edit" at bounding box center [334, 171] width 20 height 12
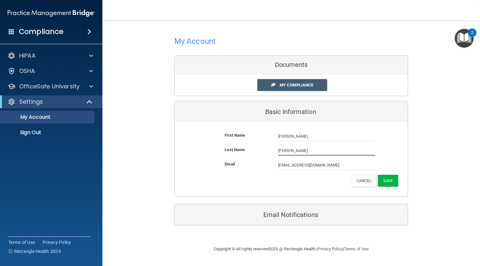
drag, startPoint x: 301, startPoint y: 152, endPoint x: 201, endPoint y: 153, distance: 100.2
click at [201, 153] on div "Last Name Kimball" at bounding box center [291, 151] width 223 height 10
type input "Valverde"
click at [384, 178] on button "Save" at bounding box center [388, 181] width 20 height 12
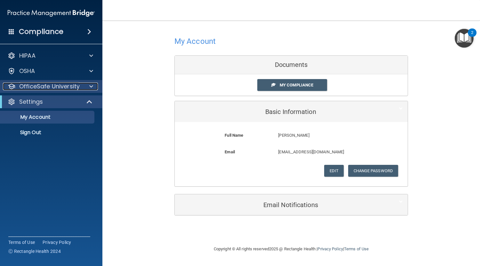
click at [85, 85] on div at bounding box center [90, 87] width 16 height 8
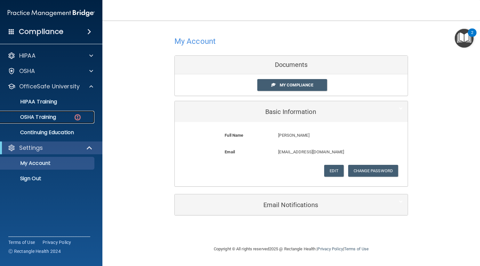
click at [79, 116] on img at bounding box center [78, 117] width 8 height 8
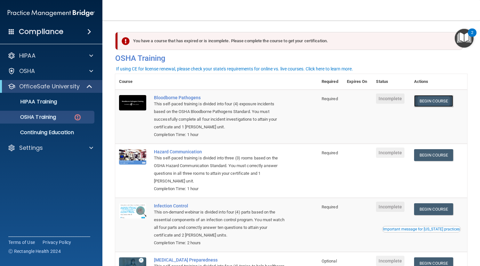
click at [434, 103] on link "Begin Course" at bounding box center [433, 101] width 39 height 12
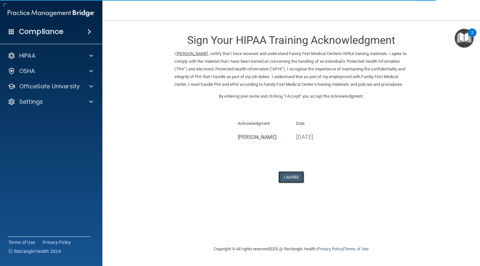
click at [303, 183] on button "I Agree" at bounding box center [291, 177] width 26 height 12
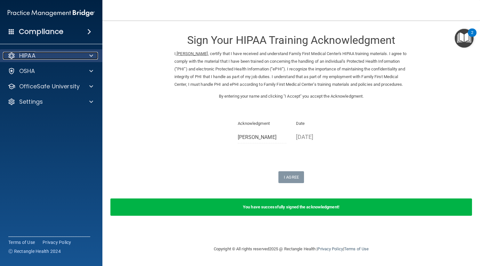
click at [92, 56] on span at bounding box center [91, 56] width 4 height 8
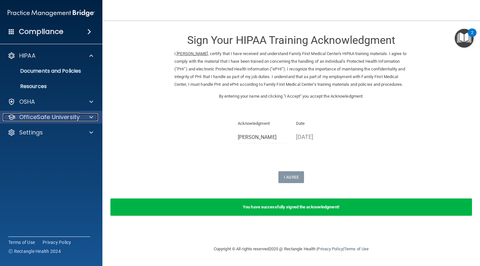
click at [77, 121] on p "OfficeSafe University" at bounding box center [49, 117] width 61 height 8
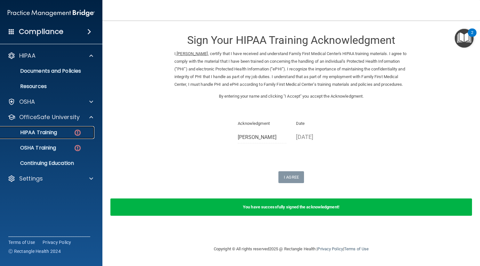
click at [77, 135] on img at bounding box center [78, 133] width 8 height 8
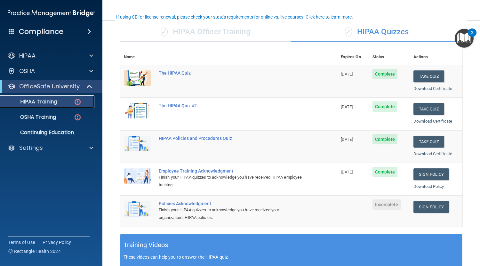
scroll to position [48, 0]
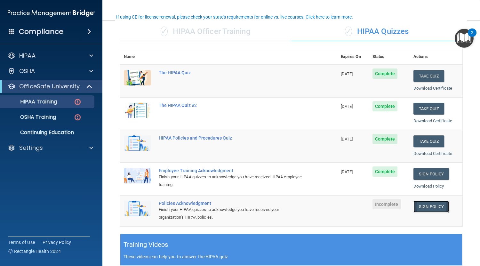
click at [424, 205] on link "Sign Policy" at bounding box center [432, 207] width 36 height 12
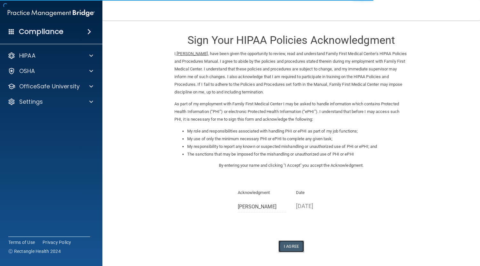
click at [290, 248] on button "I Agree" at bounding box center [291, 246] width 26 height 12
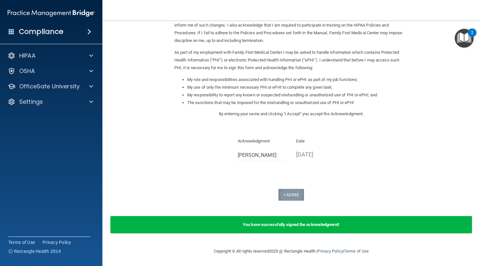
scroll to position [52, 0]
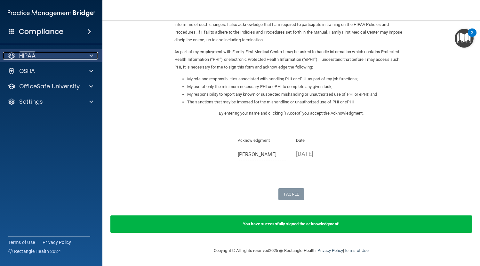
click at [58, 56] on div "HIPAA" at bounding box center [42, 56] width 79 height 8
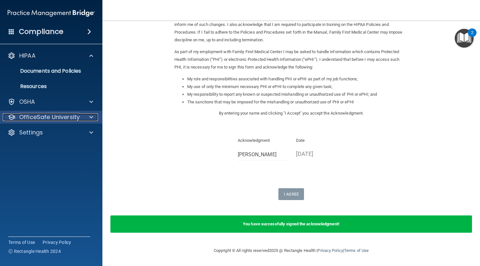
click at [67, 116] on p "OfficeSafe University" at bounding box center [49, 117] width 61 height 8
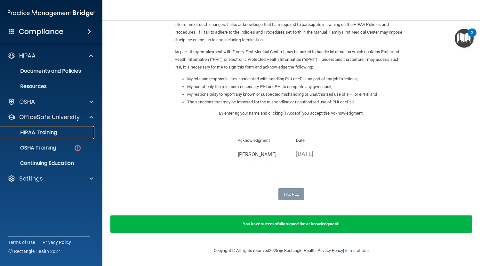
click at [79, 133] on div "HIPAA Training" at bounding box center [47, 132] width 87 height 6
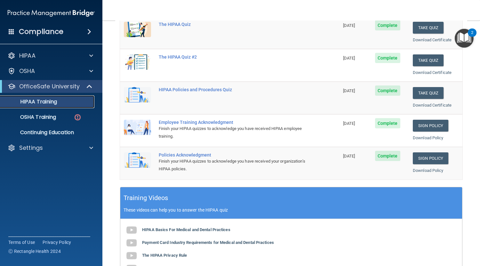
scroll to position [99, 0]
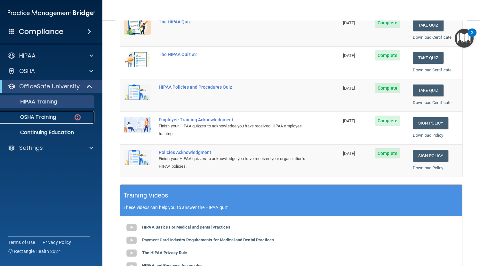
click at [61, 115] on div "OSHA Training" at bounding box center [47, 117] width 87 height 6
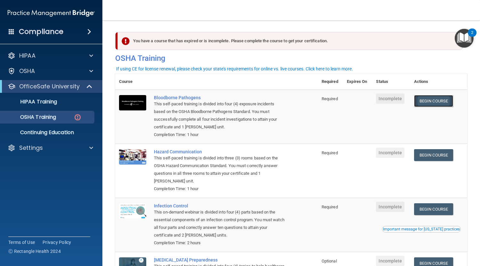
click at [425, 106] on link "Begin Course" at bounding box center [433, 101] width 39 height 12
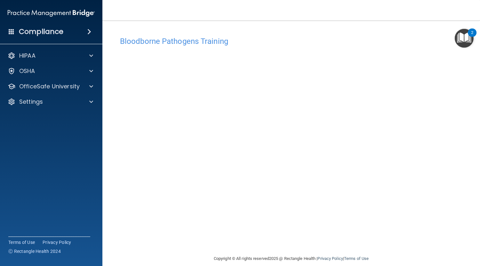
scroll to position [8, 0]
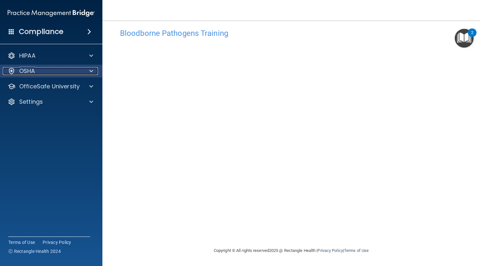
click at [73, 74] on div "OSHA" at bounding box center [42, 71] width 79 height 8
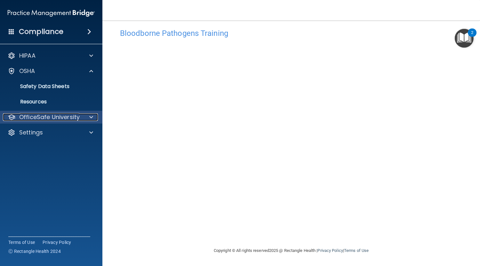
click at [65, 119] on p "OfficeSafe University" at bounding box center [49, 117] width 61 height 8
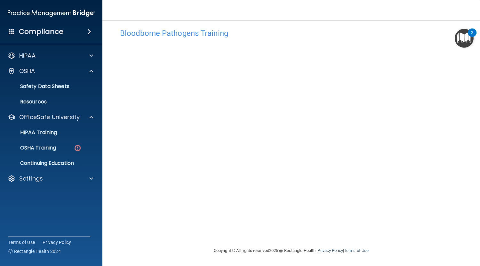
click at [57, 141] on ul "HIPAA Training OSHA Training Continuing Education" at bounding box center [52, 147] width 116 height 46
click at [49, 149] on p "OSHA Training" at bounding box center [30, 148] width 52 height 6
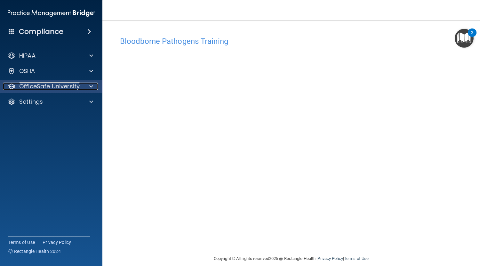
click at [80, 84] on div "OfficeSafe University" at bounding box center [42, 87] width 79 height 8
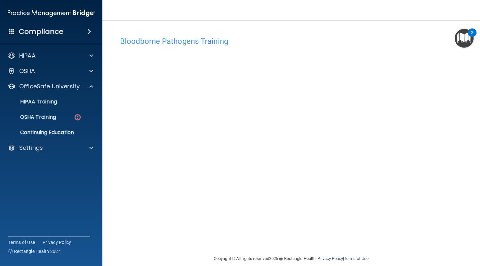
click at [116, 148] on div "Bloodborne Pathogens Training This course doesn’t expire until . Are you sure y…" at bounding box center [291, 144] width 352 height 222
click at [69, 120] on div "OSHA Training" at bounding box center [47, 117] width 87 height 6
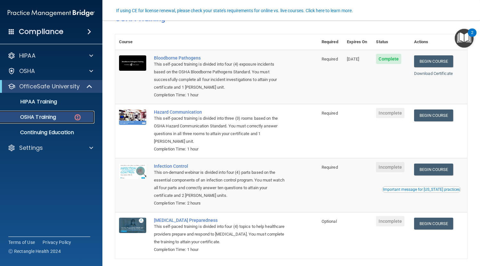
scroll to position [62, 0]
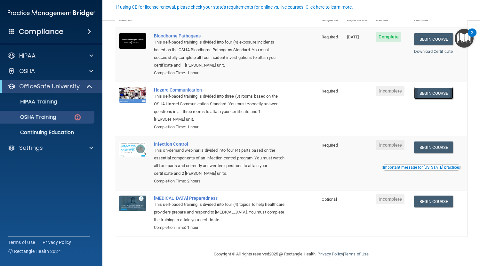
click at [429, 92] on link "Begin Course" at bounding box center [433, 93] width 39 height 12
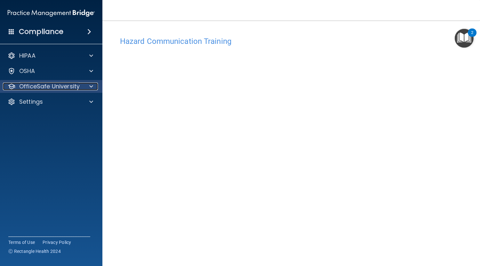
click at [80, 90] on div "OfficeSafe University" at bounding box center [42, 87] width 79 height 8
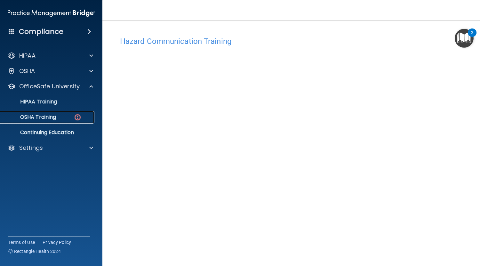
click at [84, 120] on div "OSHA Training" at bounding box center [47, 117] width 87 height 6
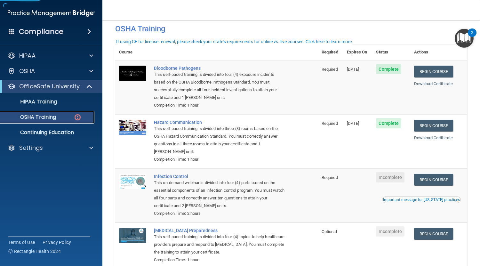
scroll to position [31, 0]
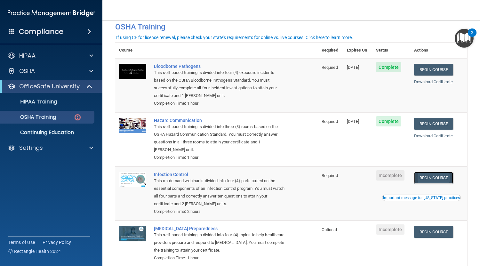
click at [436, 180] on link "Begin Course" at bounding box center [433, 178] width 39 height 12
click at [55, 119] on p "OSHA Training" at bounding box center [30, 117] width 52 height 6
click at [47, 132] on p "Continuing Education" at bounding box center [47, 132] width 87 height 6
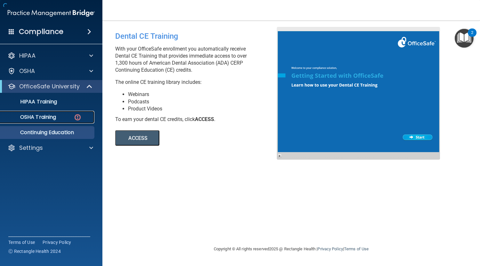
click at [42, 118] on p "OSHA Training" at bounding box center [30, 117] width 52 height 6
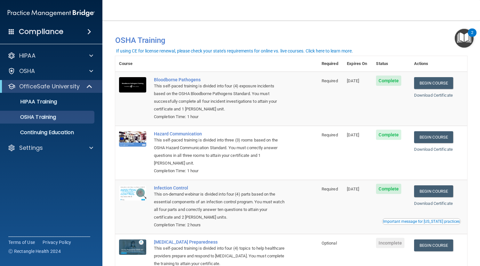
click at [35, 140] on div "HIPAA Documents and Policies Report an Incident Business Associates Emergency P…" at bounding box center [51, 103] width 103 height 113
click at [34, 149] on p "Settings" at bounding box center [31, 148] width 24 height 8
click at [30, 181] on p "Sign Out" at bounding box center [47, 178] width 87 height 6
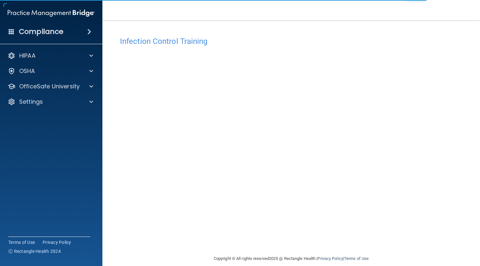
scroll to position [8, 0]
